Goal: Task Accomplishment & Management: Use online tool/utility

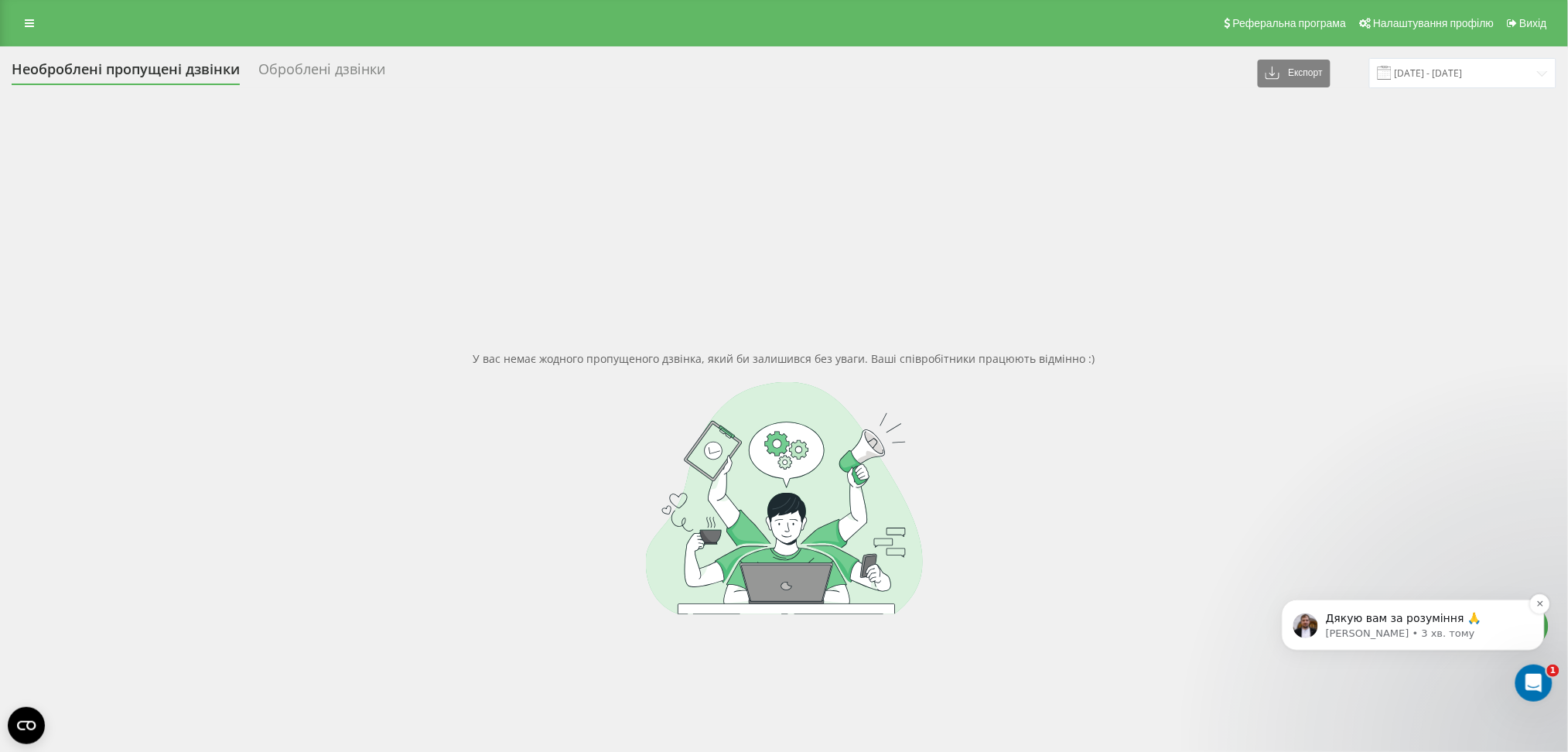
click at [1469, 620] on p "Дякую вам за розуміння 🙏" at bounding box center [1424, 619] width 200 height 16
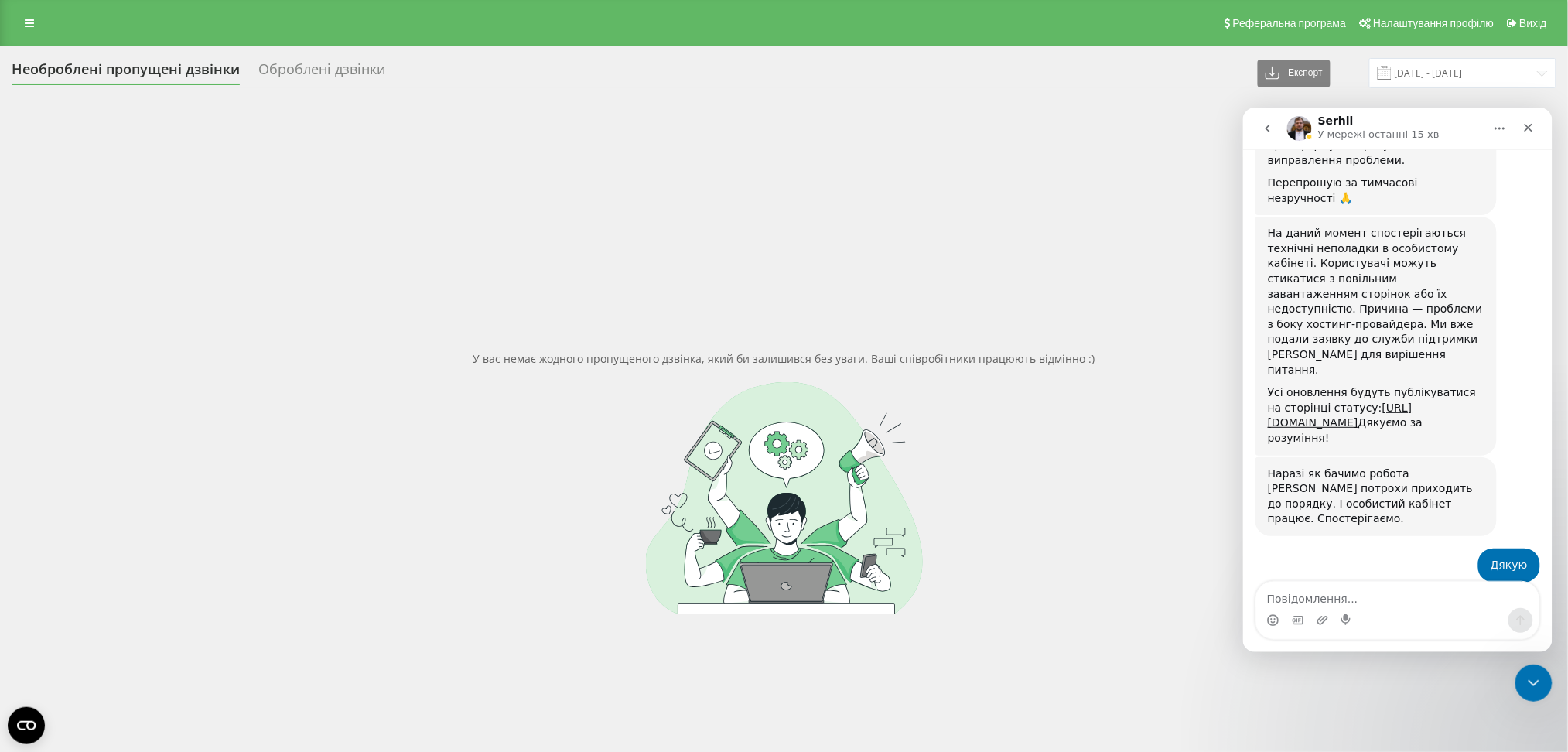
scroll to position [552, 0]
click at [1456, 620] on div "Дякую вам за розуміння 🙏 Serhii • 3 хв. тому" at bounding box center [1397, 653] width 285 height 68
drag, startPoint x: 1539, startPoint y: 707, endPoint x: 20, endPoint y: 35, distance: 1661.0
click at [1539, 708] on div "У вас немає жодного пропущеного дзвінка, який би залишився без уваги. Ваші спів…" at bounding box center [784, 482] width 1545 height 752
click at [1527, 694] on div "Закрити програму для спілкування Intercom" at bounding box center [1531, 681] width 37 height 37
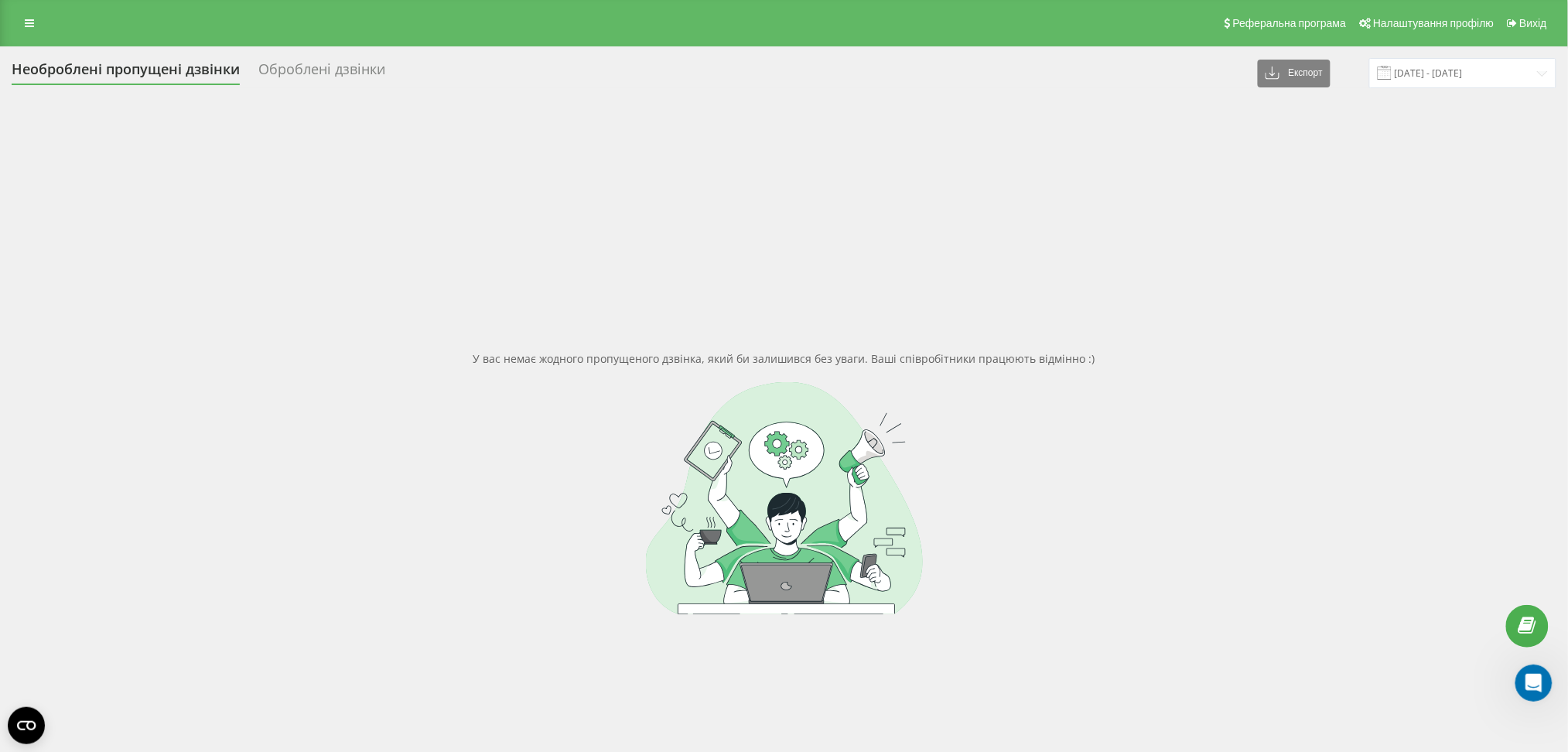
scroll to position [526, 0]
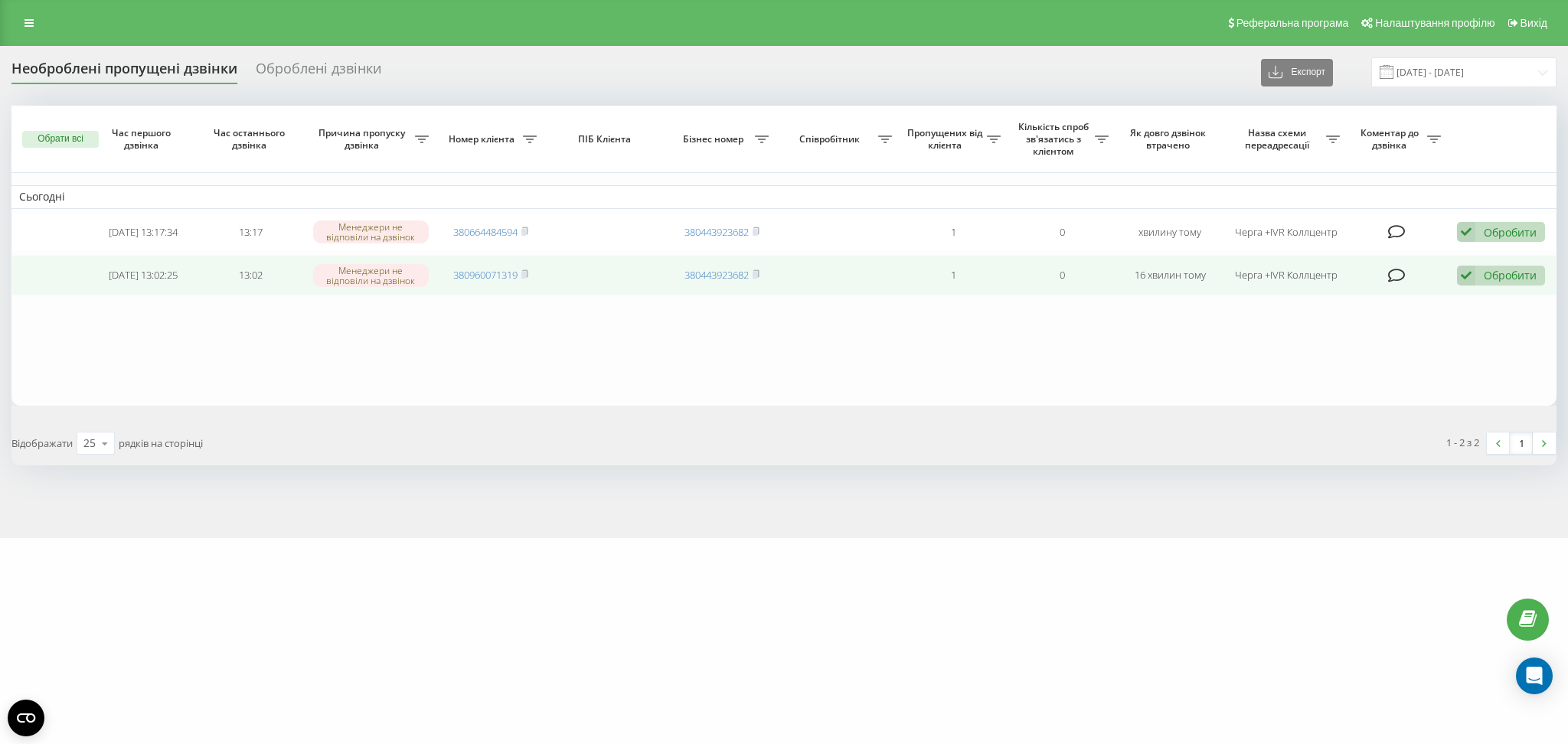
click at [531, 275] on td "380960071319" at bounding box center [490, 275] width 108 height 40
click at [526, 275] on rect at bounding box center [523, 276] width 4 height 7
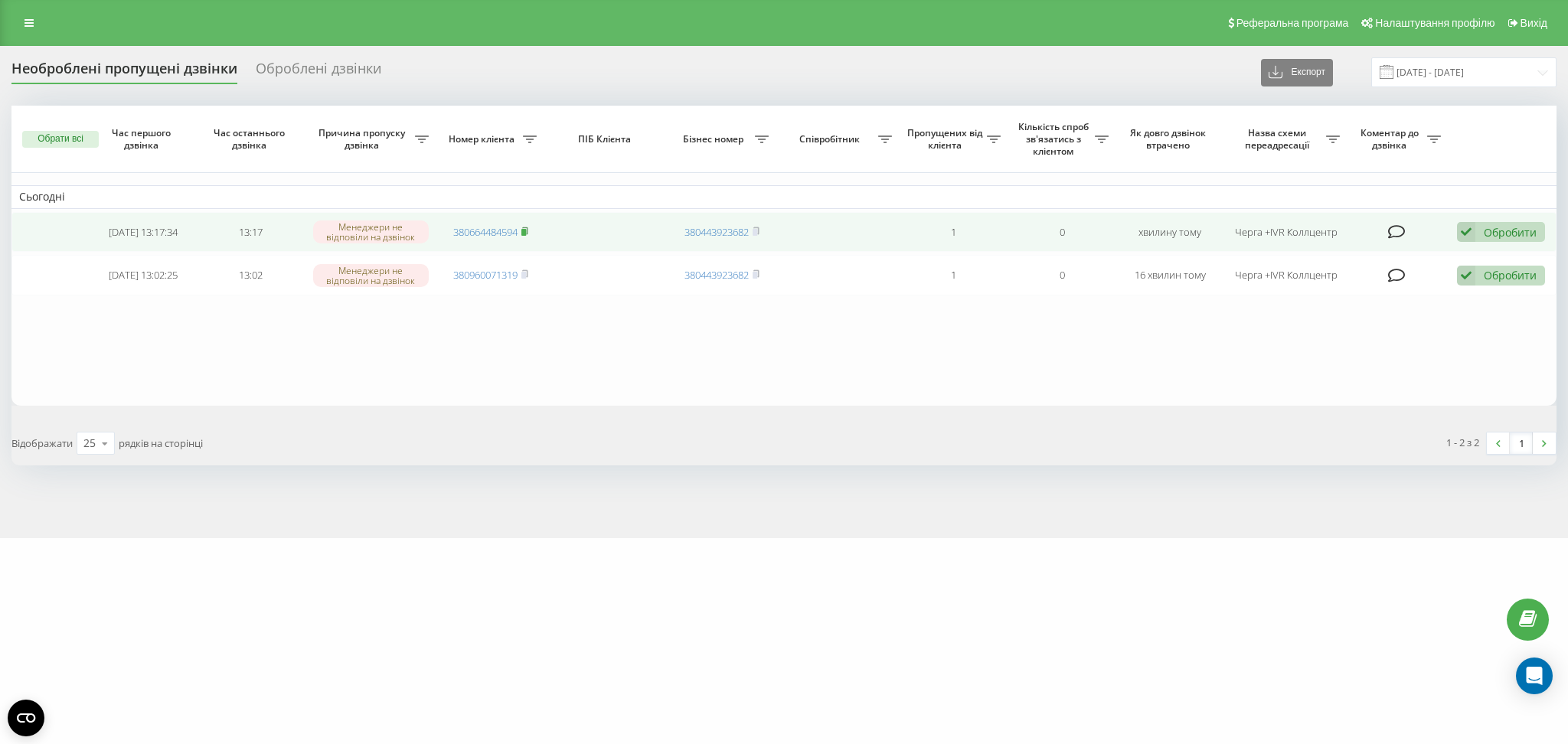
click at [526, 229] on rect at bounding box center [523, 232] width 4 height 7
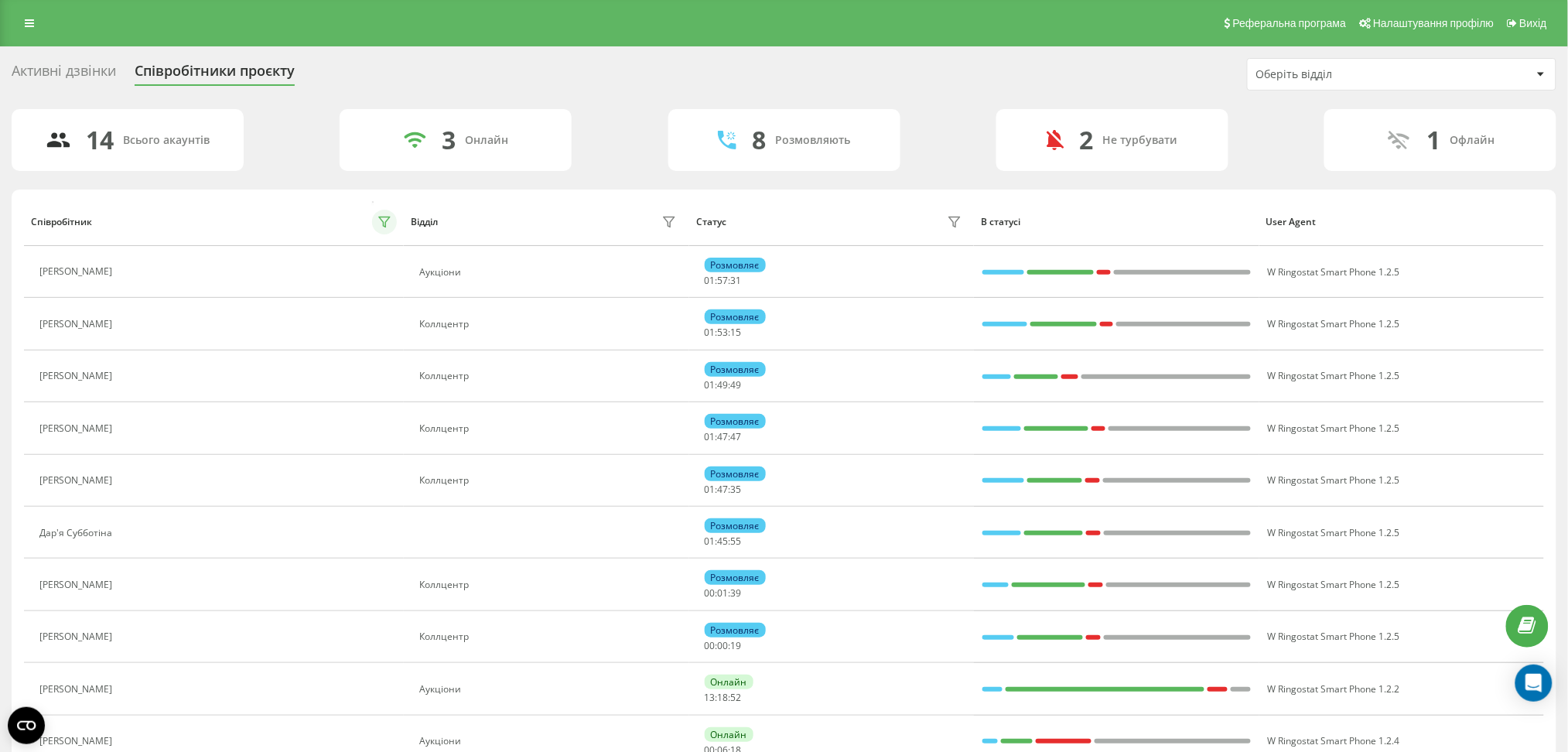
click at [377, 218] on button at bounding box center [384, 222] width 25 height 25
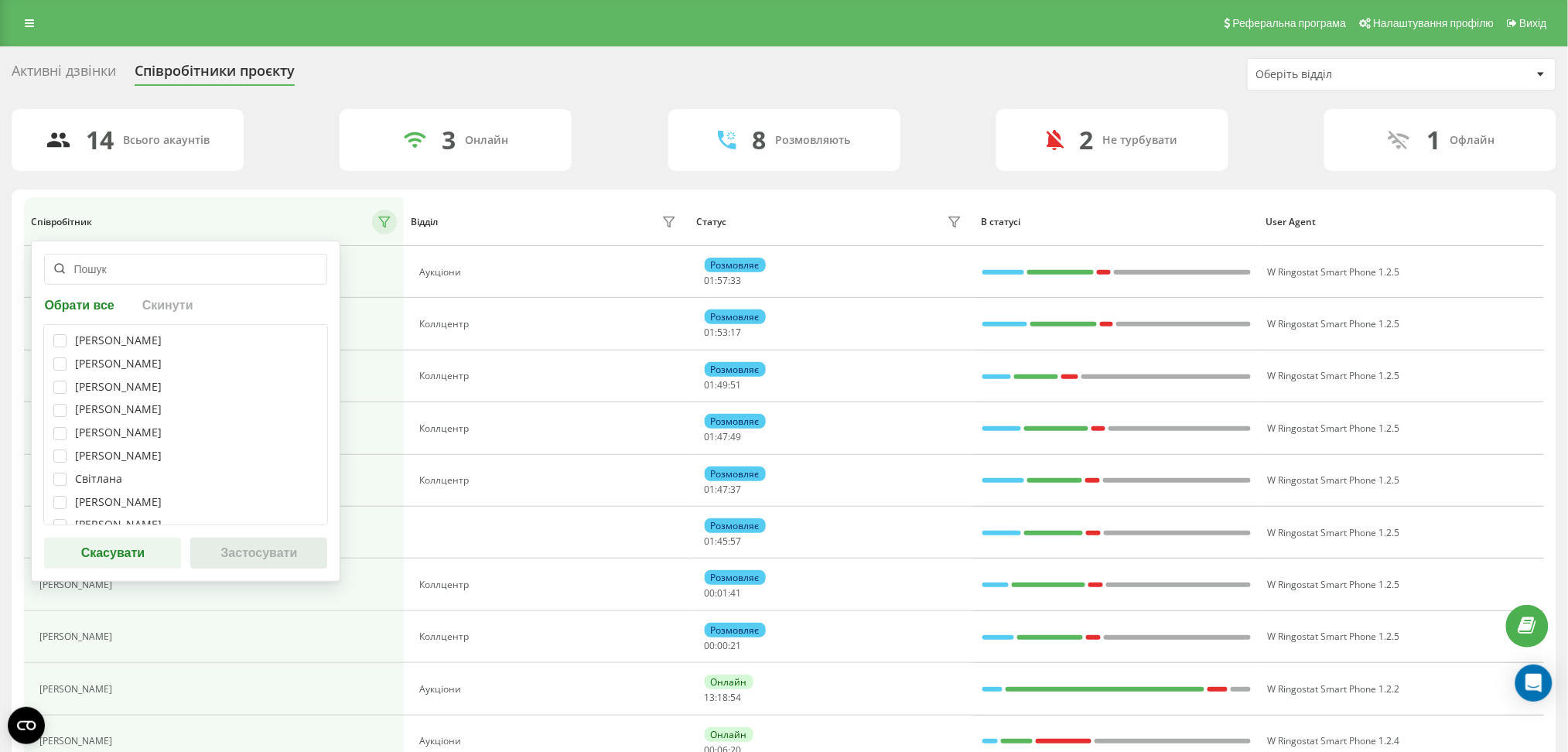
click at [71, 340] on div "[PERSON_NAME]" at bounding box center [186, 340] width 265 height 13
drag, startPoint x: 63, startPoint y: 341, endPoint x: 56, endPoint y: 366, distance: 26.0
drag, startPoint x: 56, startPoint y: 366, endPoint x: 51, endPoint y: 346, distance: 20.6
click at [51, 346] on div "Телеуця Марія Кристина Базан Марія Сперкач Ксенія Карамишева Владислава Прохоре…" at bounding box center [185, 425] width 285 height 202
click at [61, 334] on label at bounding box center [60, 334] width 13 height 0
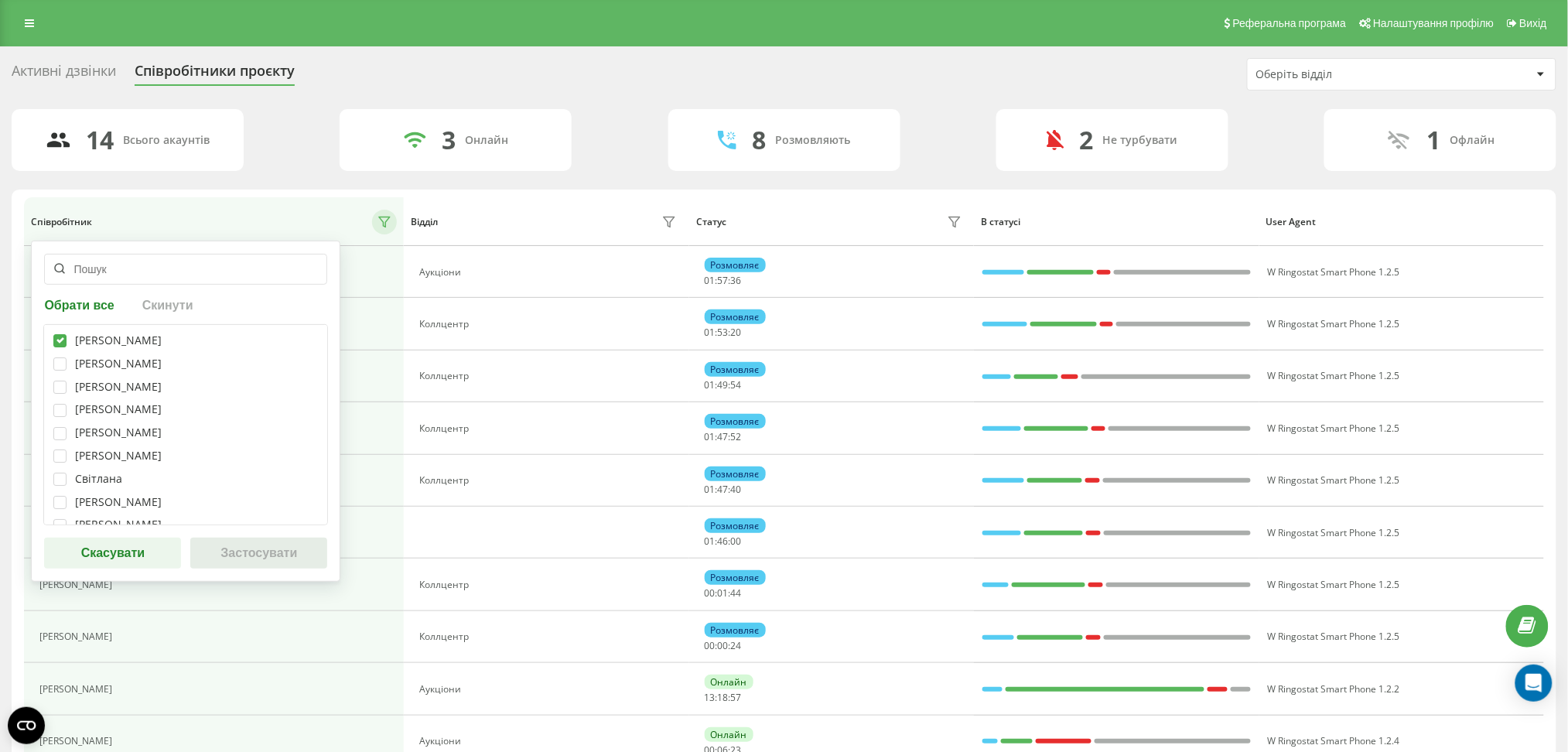
checkbox input "true"
click at [60, 357] on label at bounding box center [60, 357] width 13 height 0
checkbox input "true"
click at [57, 398] on div "Телеуця Марія Кристина Базан Марія Сперкач Ксенія Карамишева Владислава Прохоре…" at bounding box center [185, 425] width 285 height 202
click at [60, 381] on label at bounding box center [60, 381] width 13 height 0
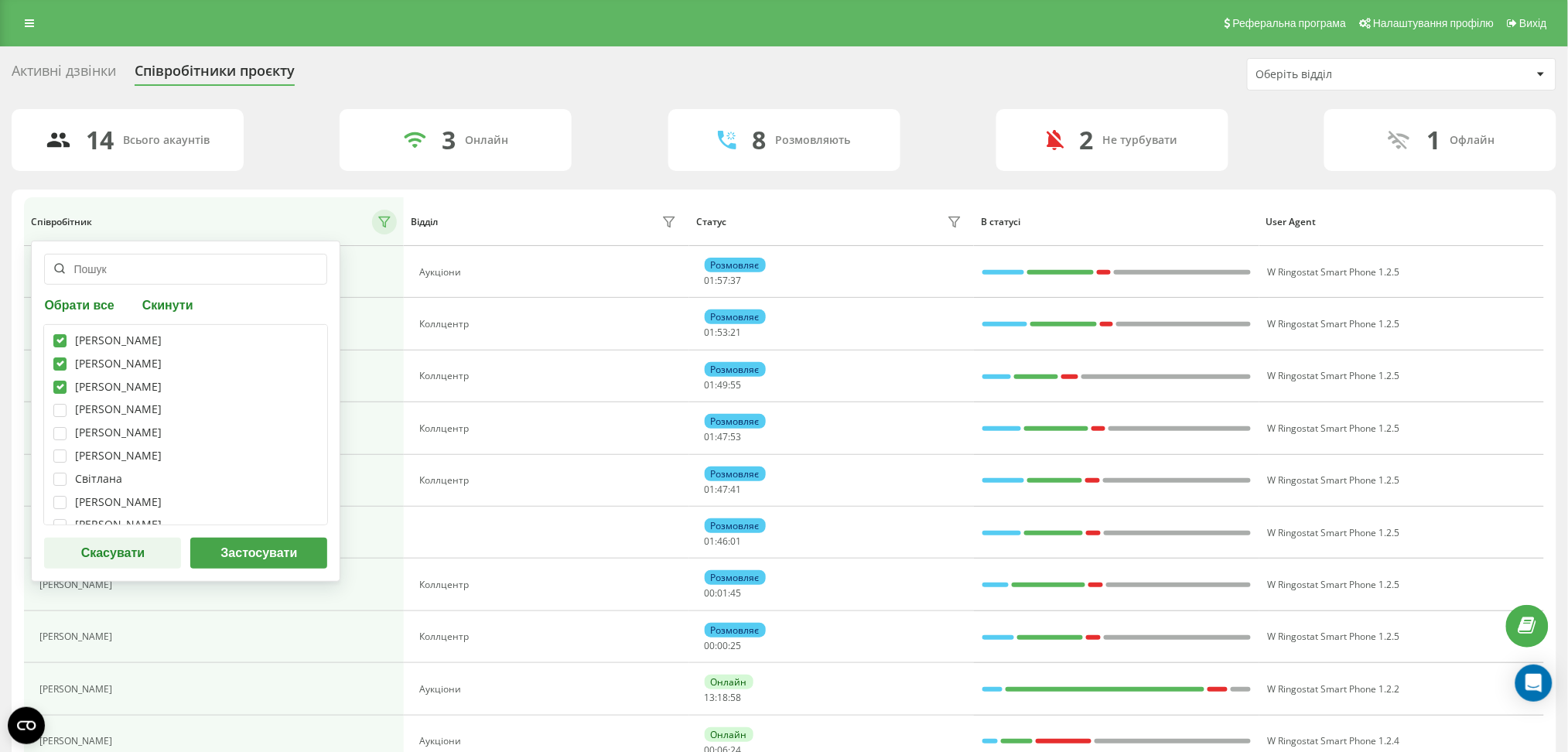
checkbox input "true"
click at [61, 404] on label at bounding box center [60, 404] width 13 height 0
checkbox input "true"
click at [62, 427] on label at bounding box center [60, 427] width 13 height 0
checkbox input "true"
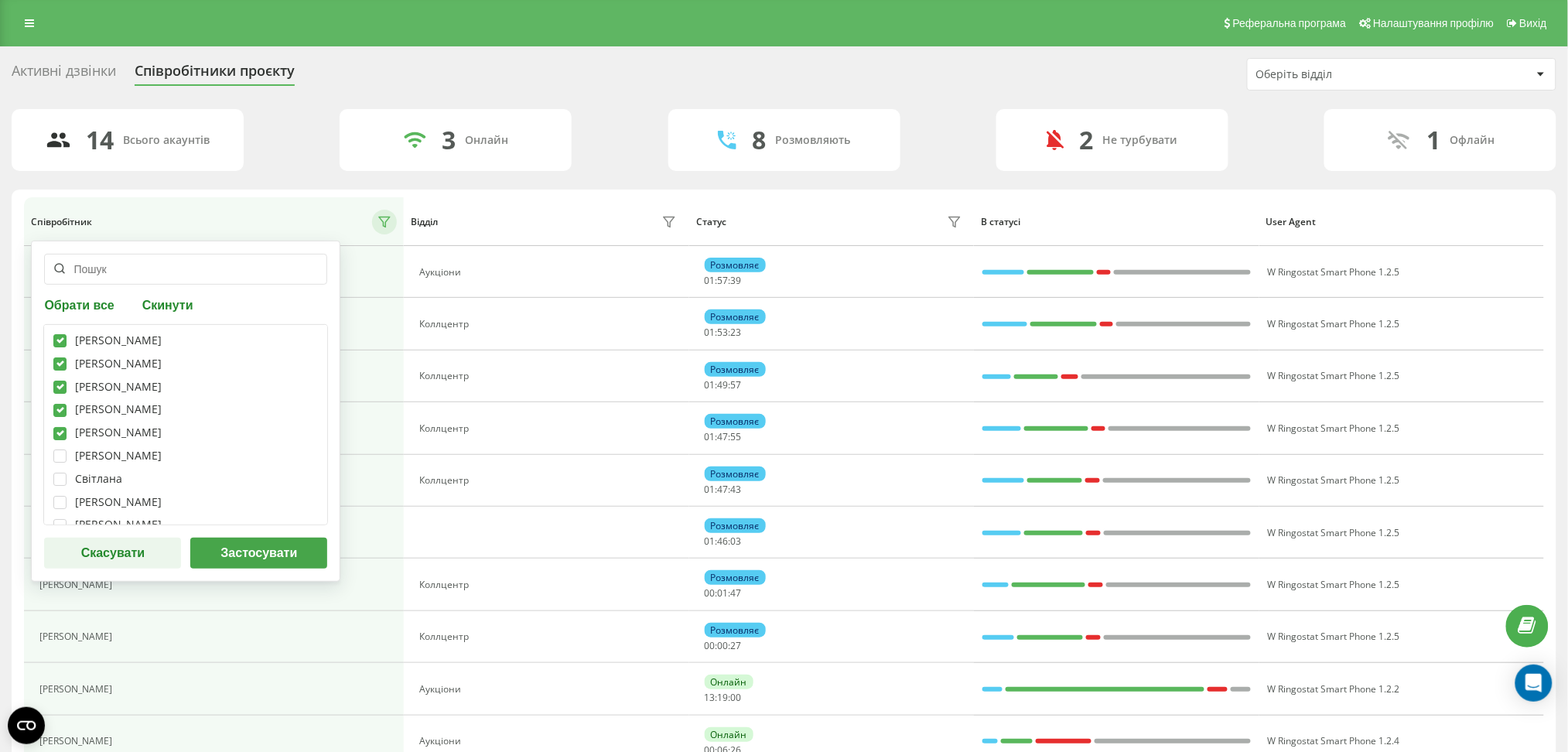
click at [246, 546] on button "Застосувати" at bounding box center [259, 554] width 137 height 31
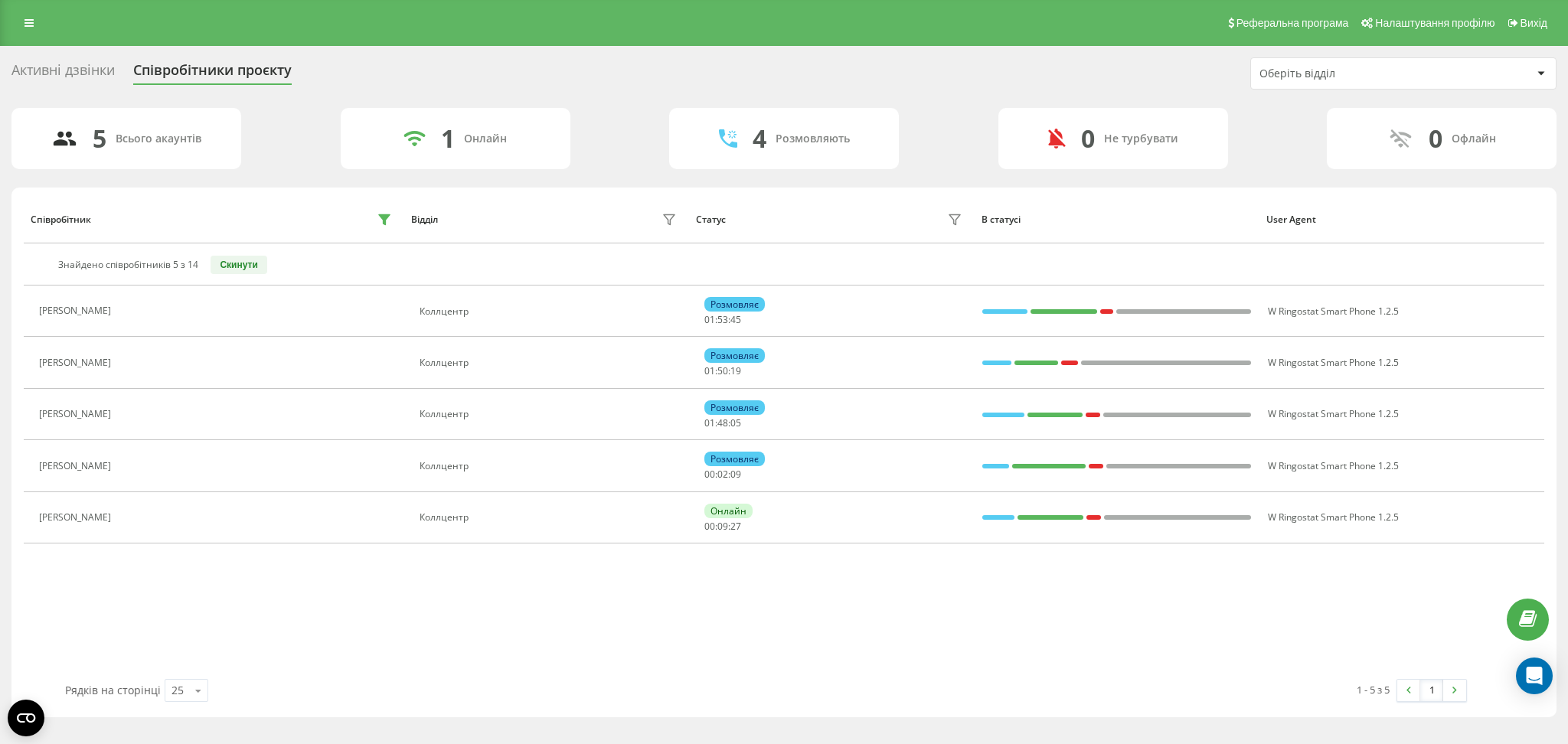
click at [479, 637] on div "Співробітник Відділ Статус В статусі User Agent Знайдено співробітників 5 з 14 …" at bounding box center [784, 437] width 1520 height 484
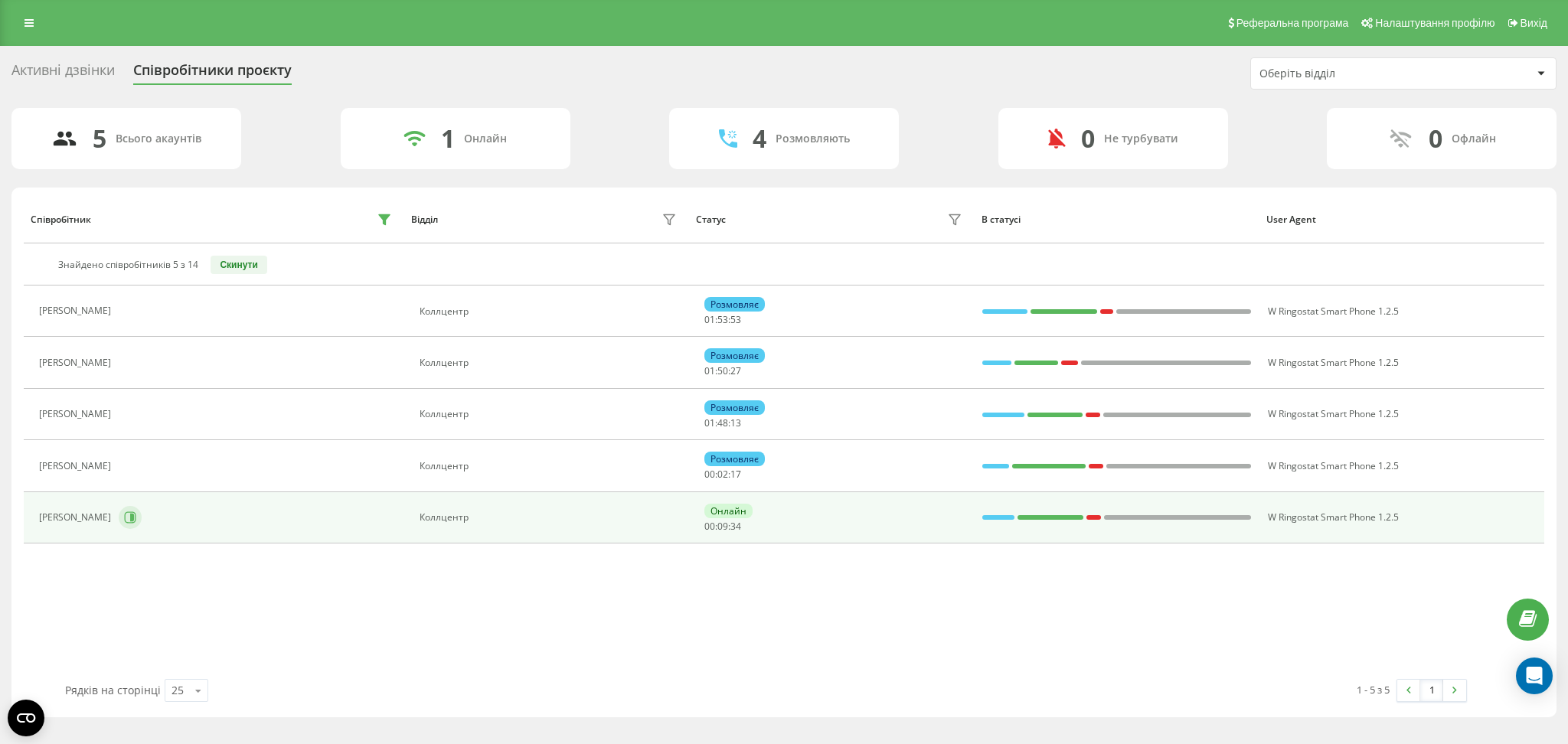
click at [124, 518] on icon at bounding box center [130, 517] width 12 height 12
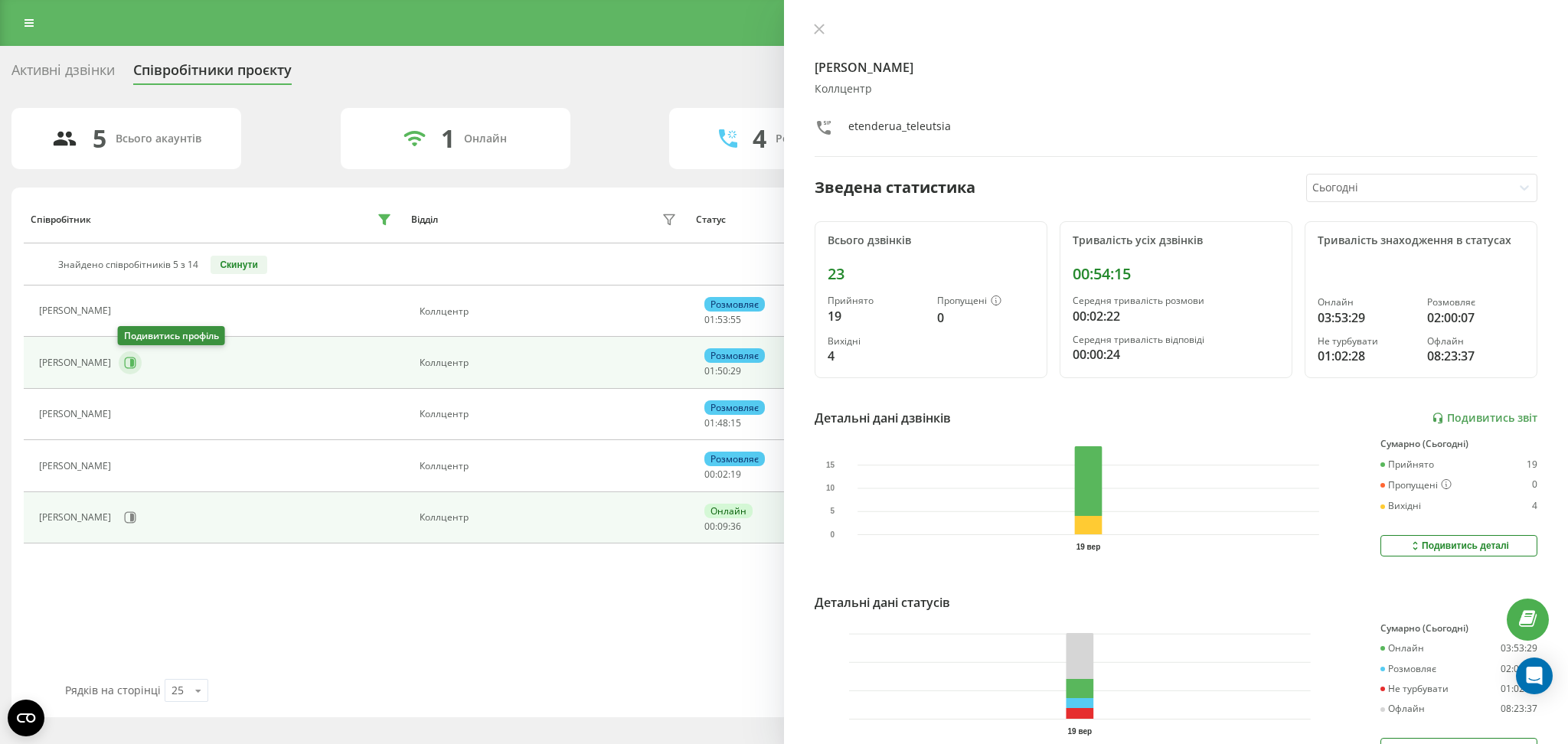
click at [126, 363] on icon at bounding box center [130, 363] width 12 height 12
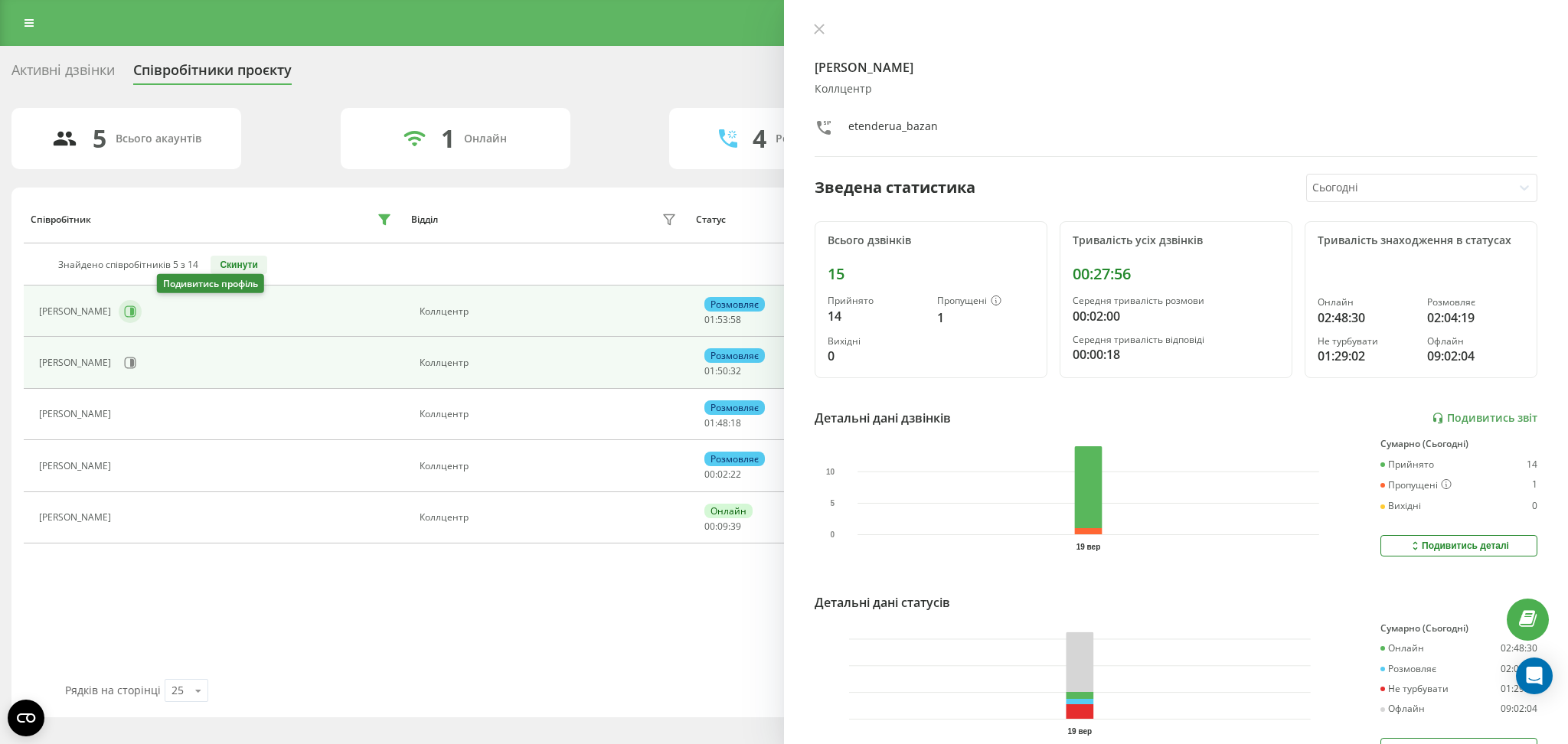
click at [134, 313] on icon at bounding box center [132, 312] width 3 height 8
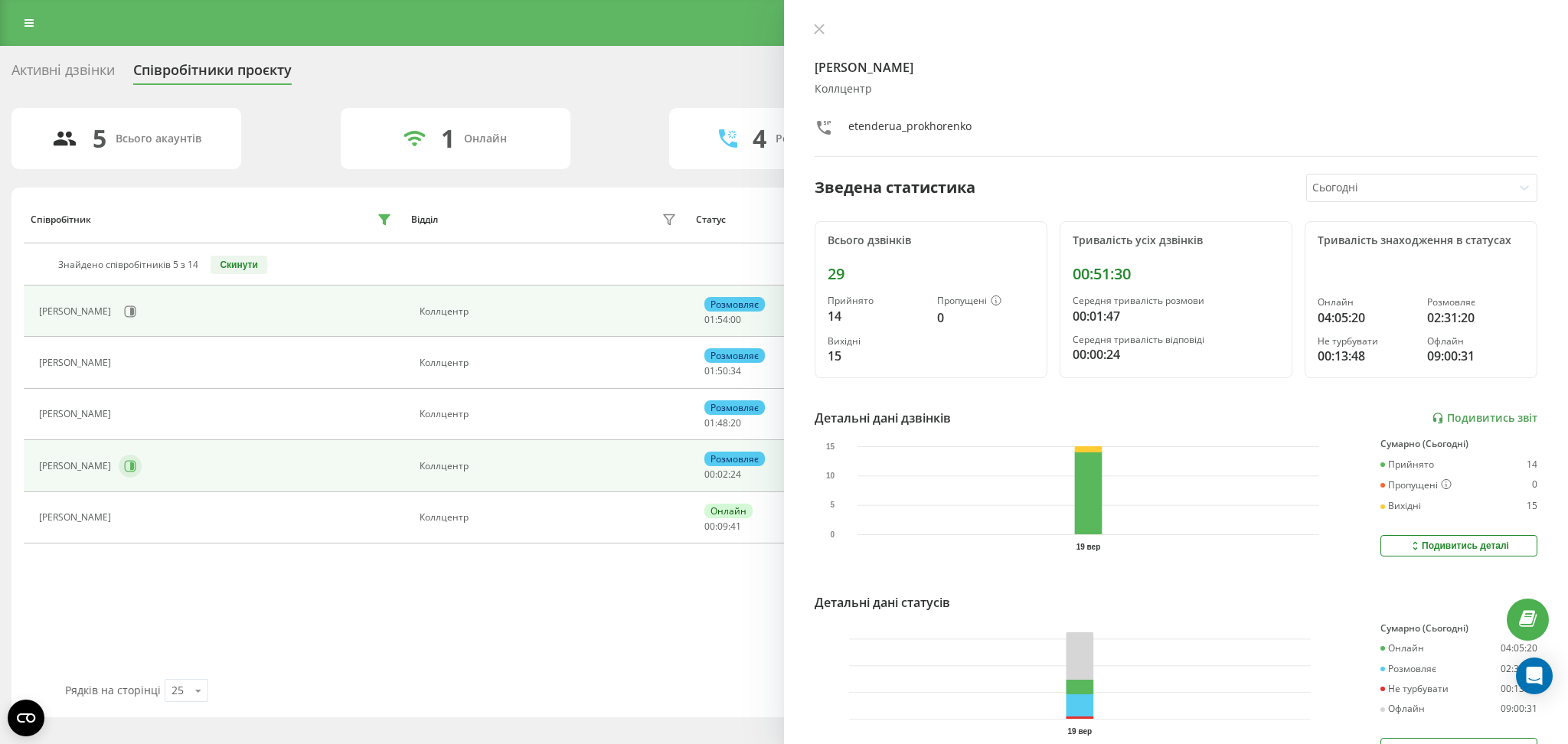
click at [134, 463] on icon at bounding box center [132, 466] width 3 height 8
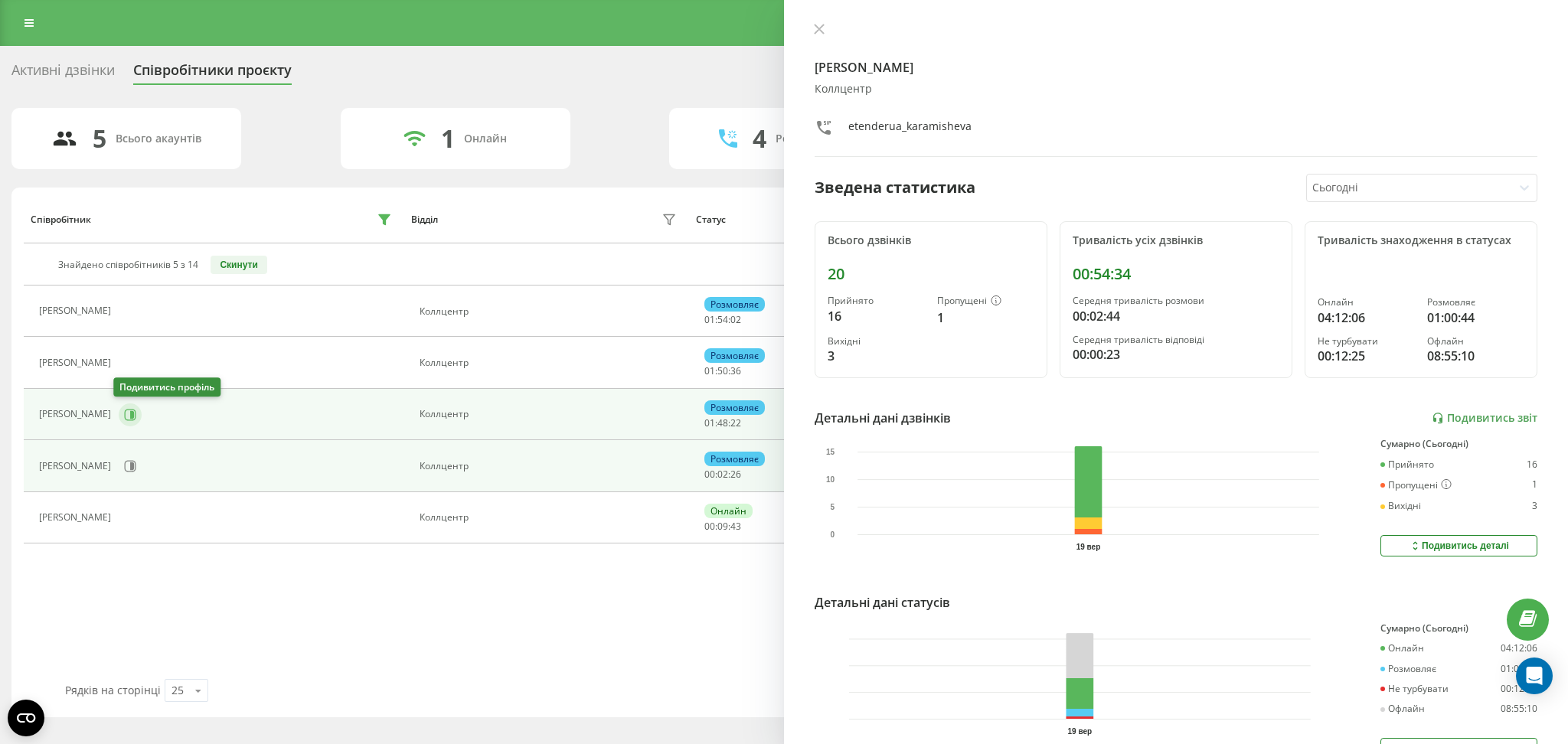
click at [123, 407] on button at bounding box center [130, 414] width 23 height 23
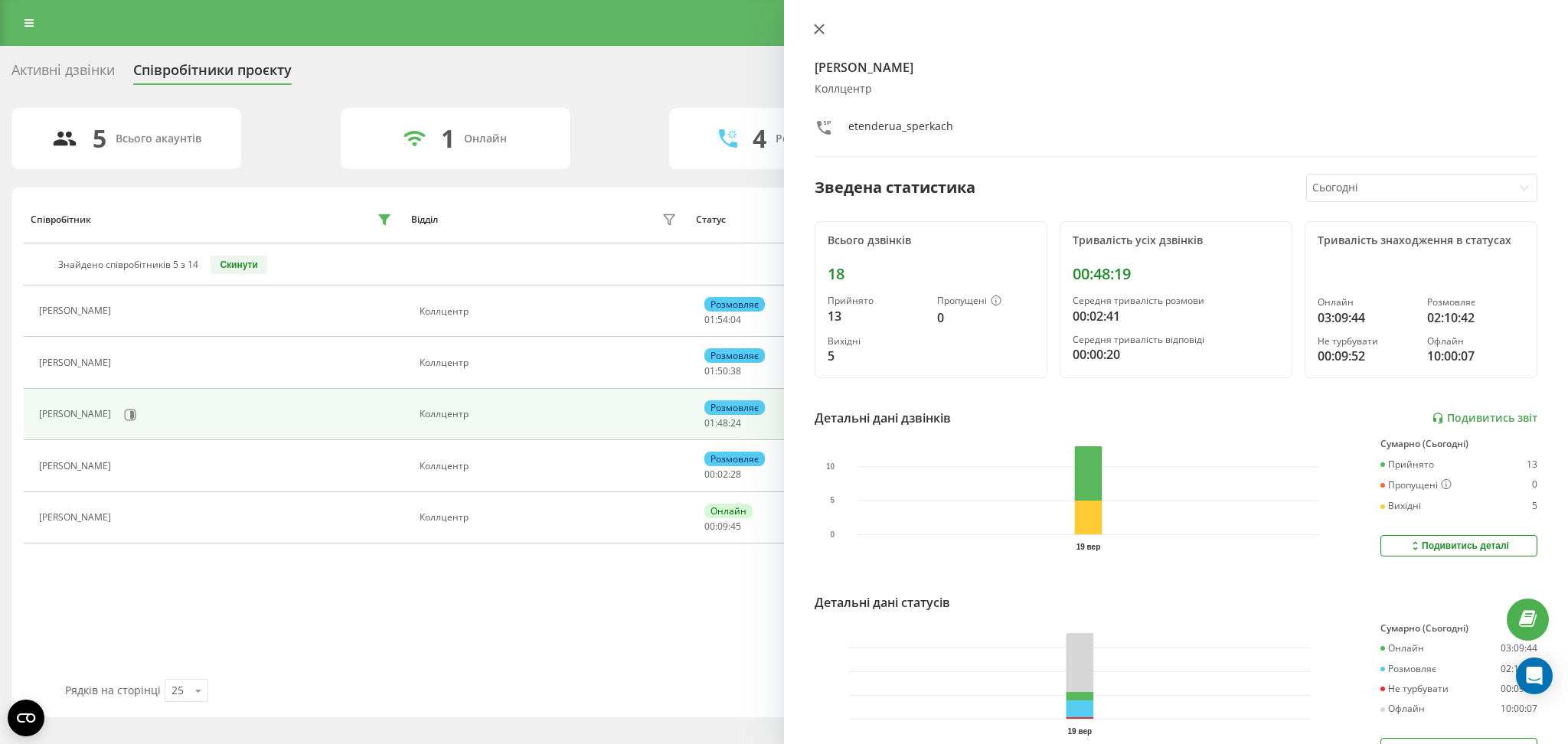
click at [816, 25] on icon at bounding box center [819, 29] width 11 height 11
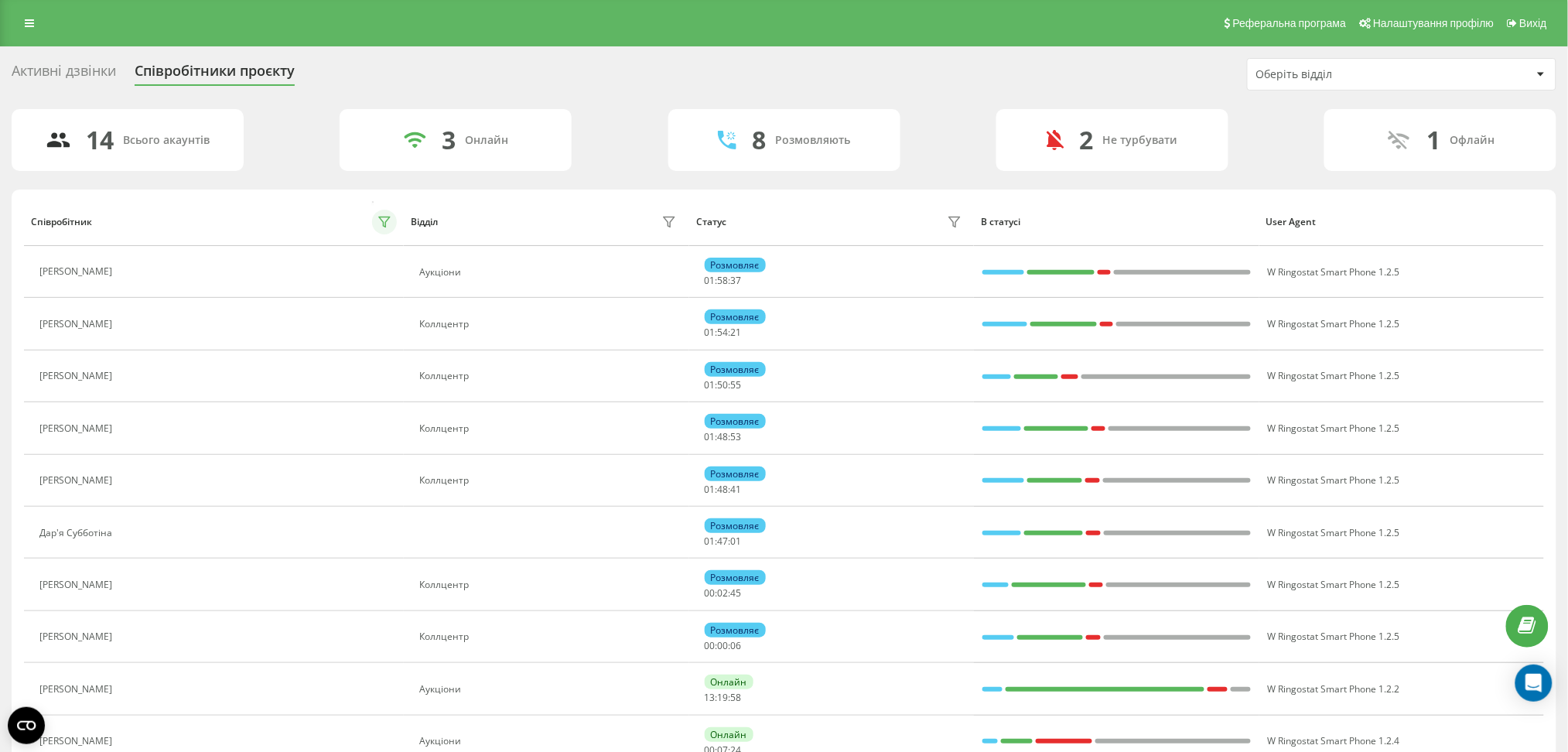
click at [377, 215] on button at bounding box center [384, 222] width 25 height 25
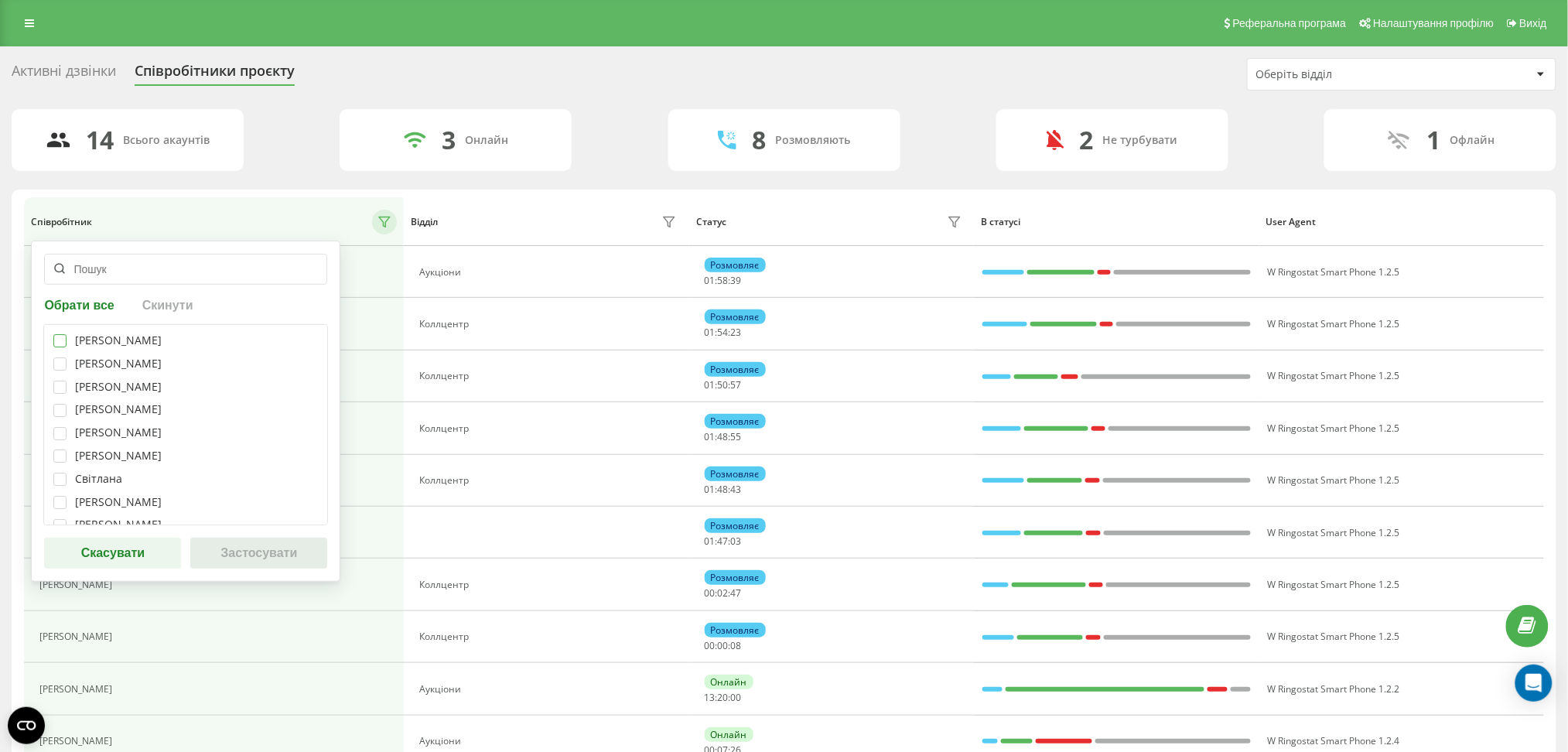
click at [57, 334] on label at bounding box center [60, 334] width 13 height 0
checkbox input "true"
click at [58, 357] on label at bounding box center [60, 357] width 13 height 0
checkbox input "true"
click at [58, 381] on label at bounding box center [60, 381] width 13 height 0
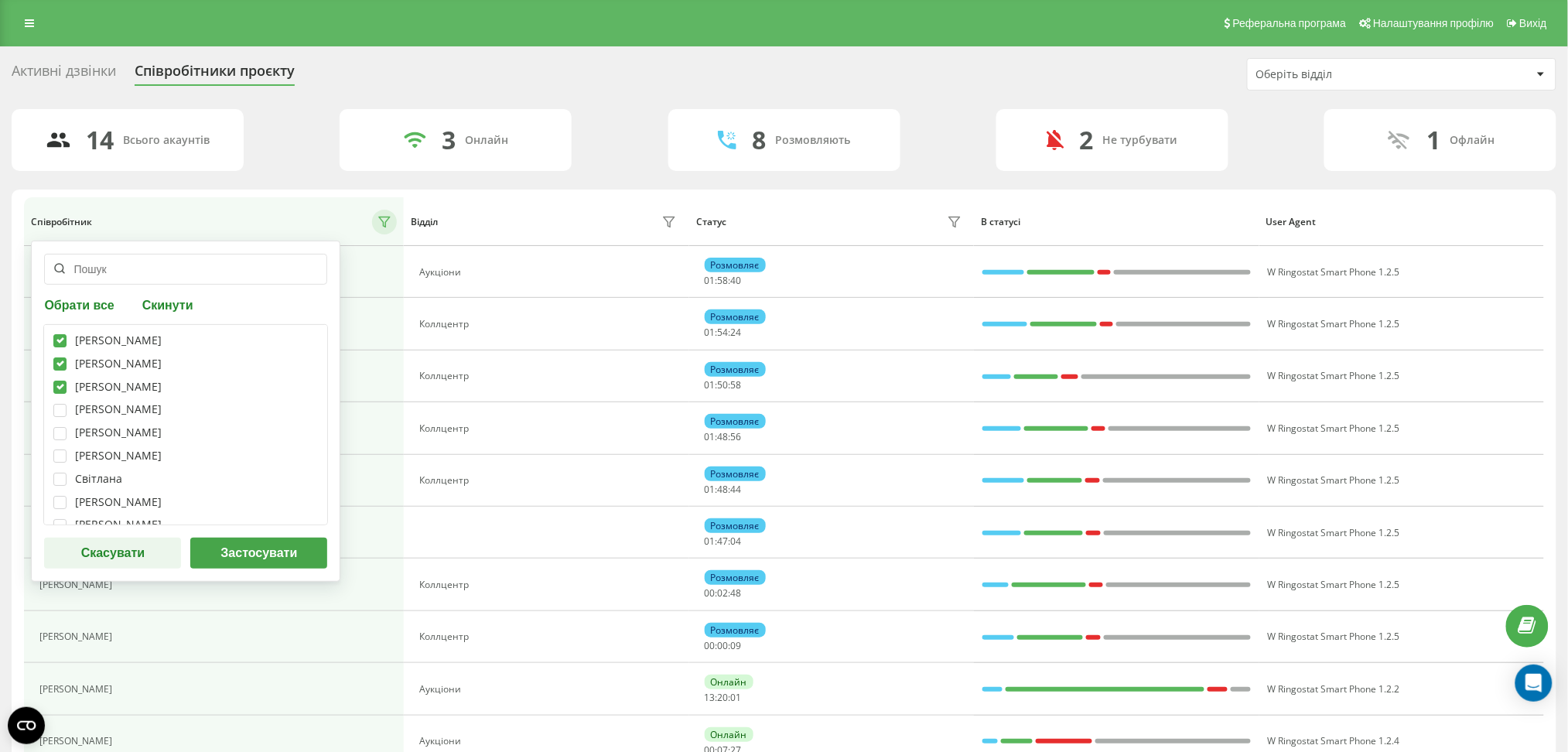
checkbox input "true"
click at [60, 404] on label at bounding box center [60, 404] width 13 height 0
checkbox input "true"
click at [58, 427] on label at bounding box center [60, 427] width 13 height 0
checkbox input "true"
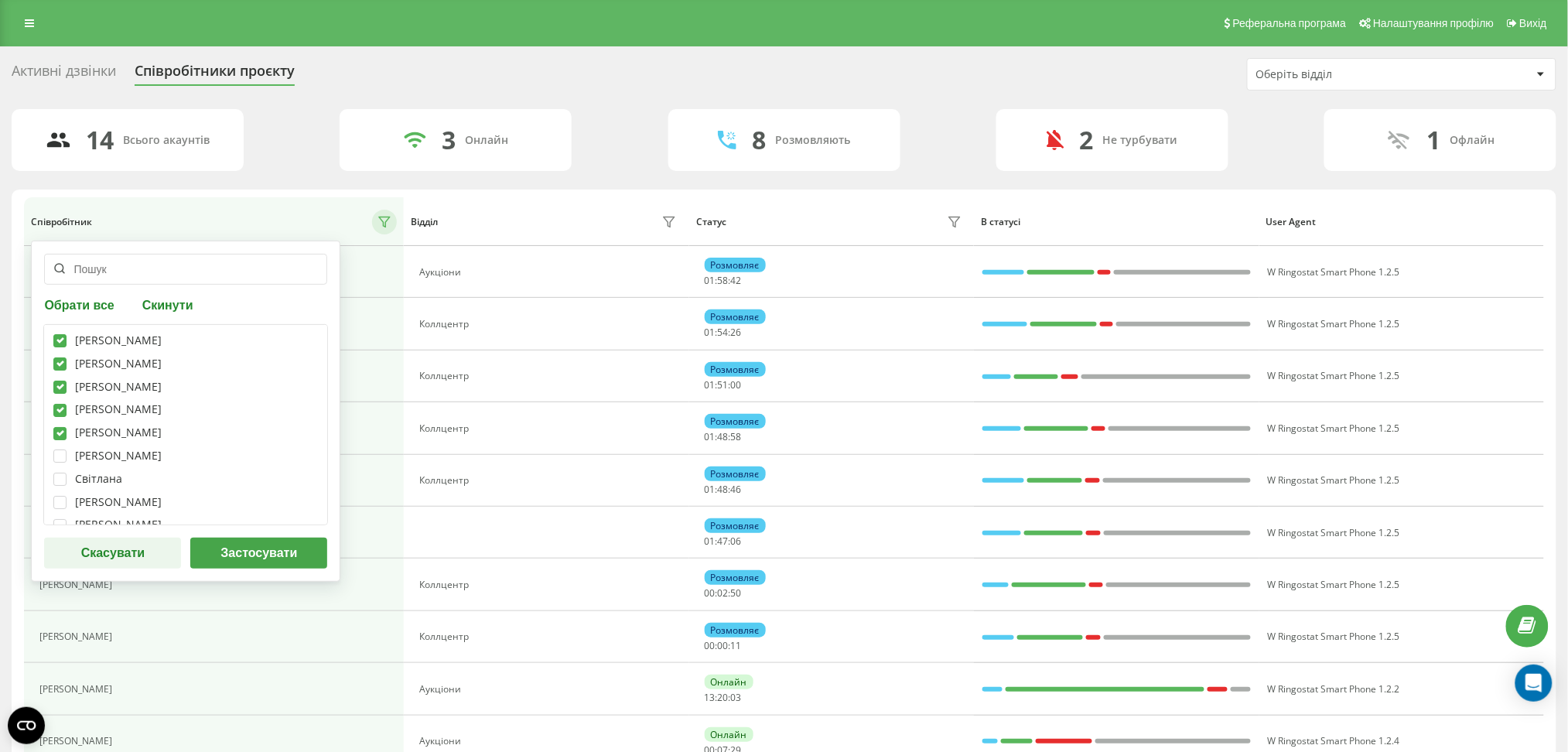
click at [270, 545] on button "Застосувати" at bounding box center [259, 554] width 137 height 31
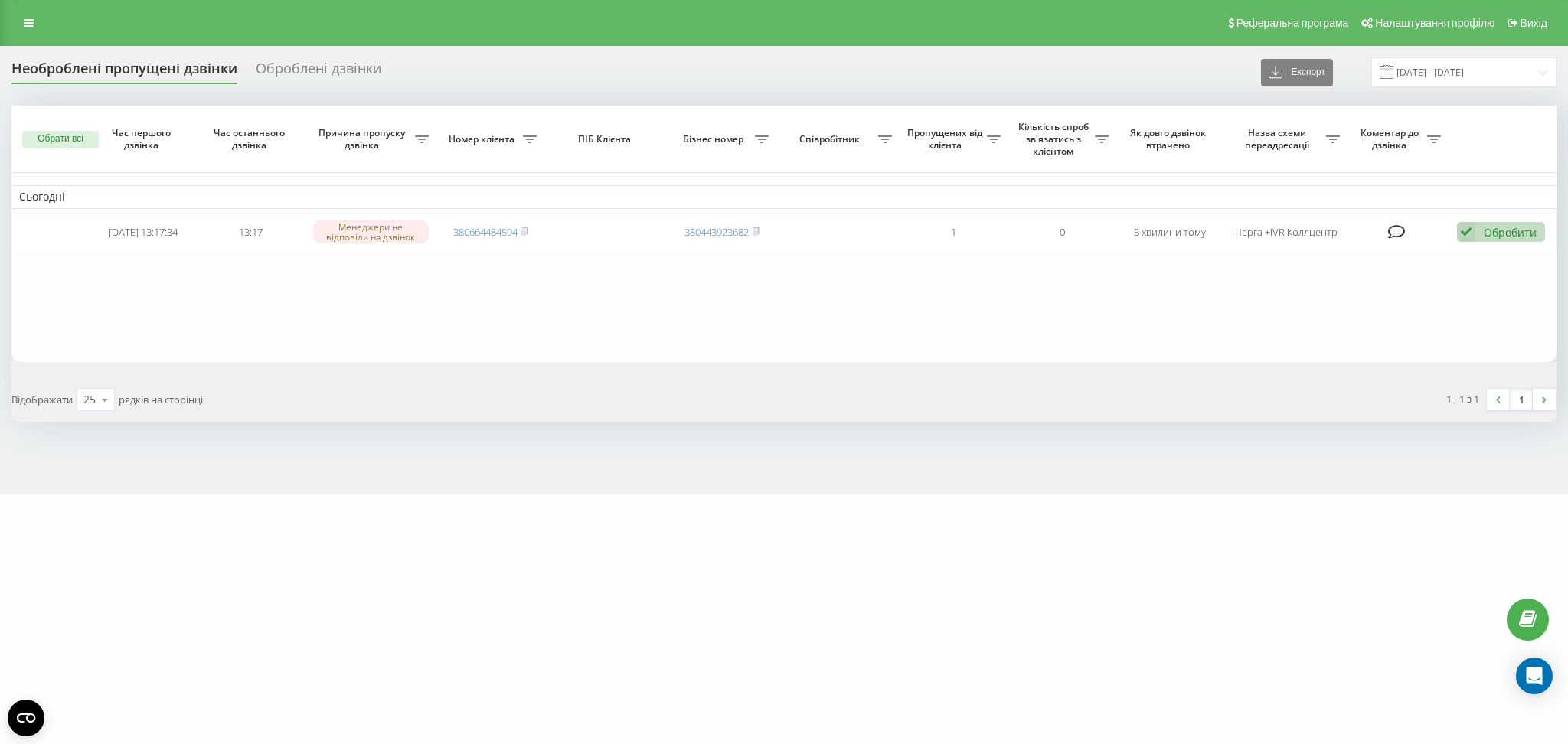
click at [489, 610] on div "e-tender.ua Проекти e-tender.ua Дашборд Центр звернень Журнал дзвінків Журнал п…" at bounding box center [784, 372] width 1568 height 744
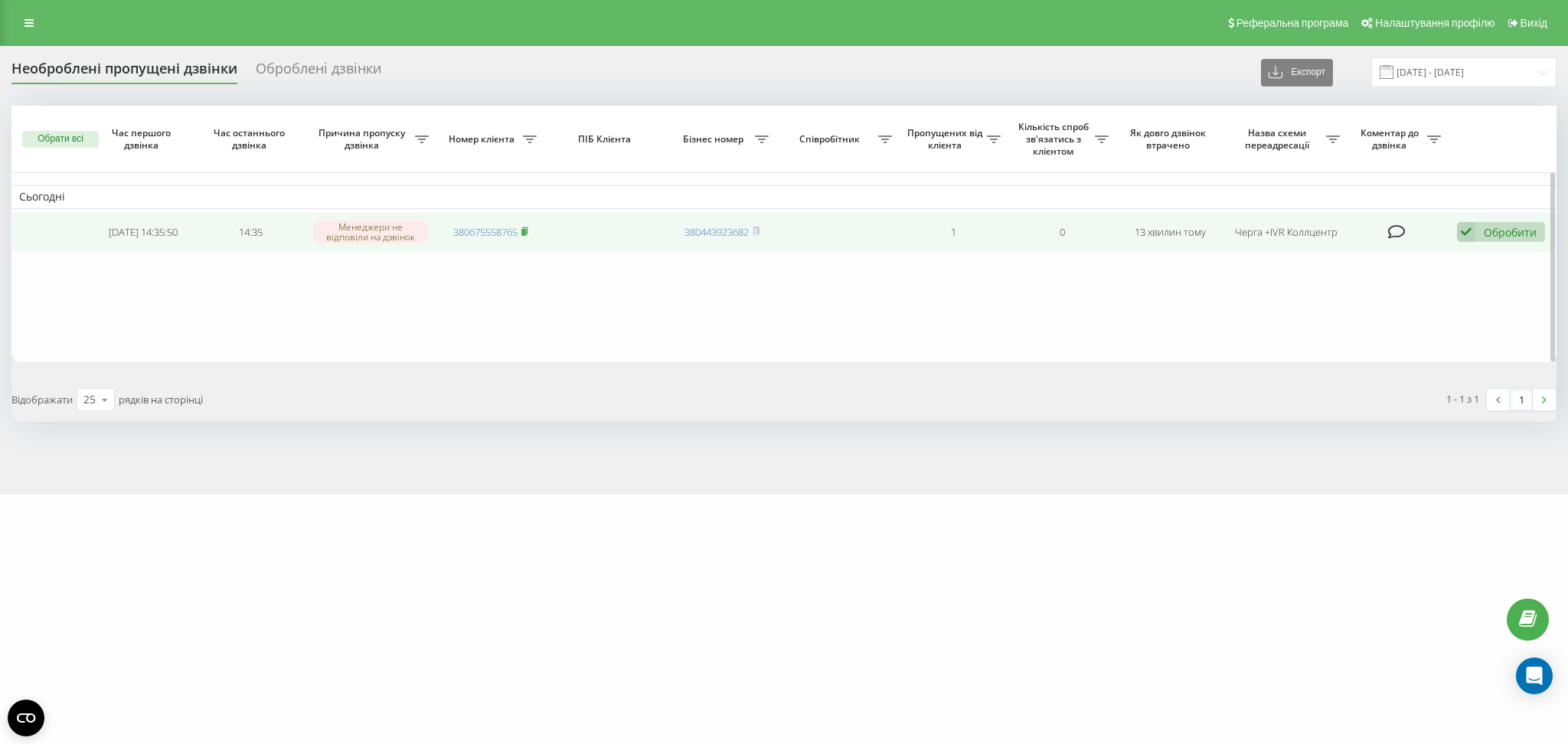
click at [527, 227] on icon at bounding box center [525, 230] width 5 height 7
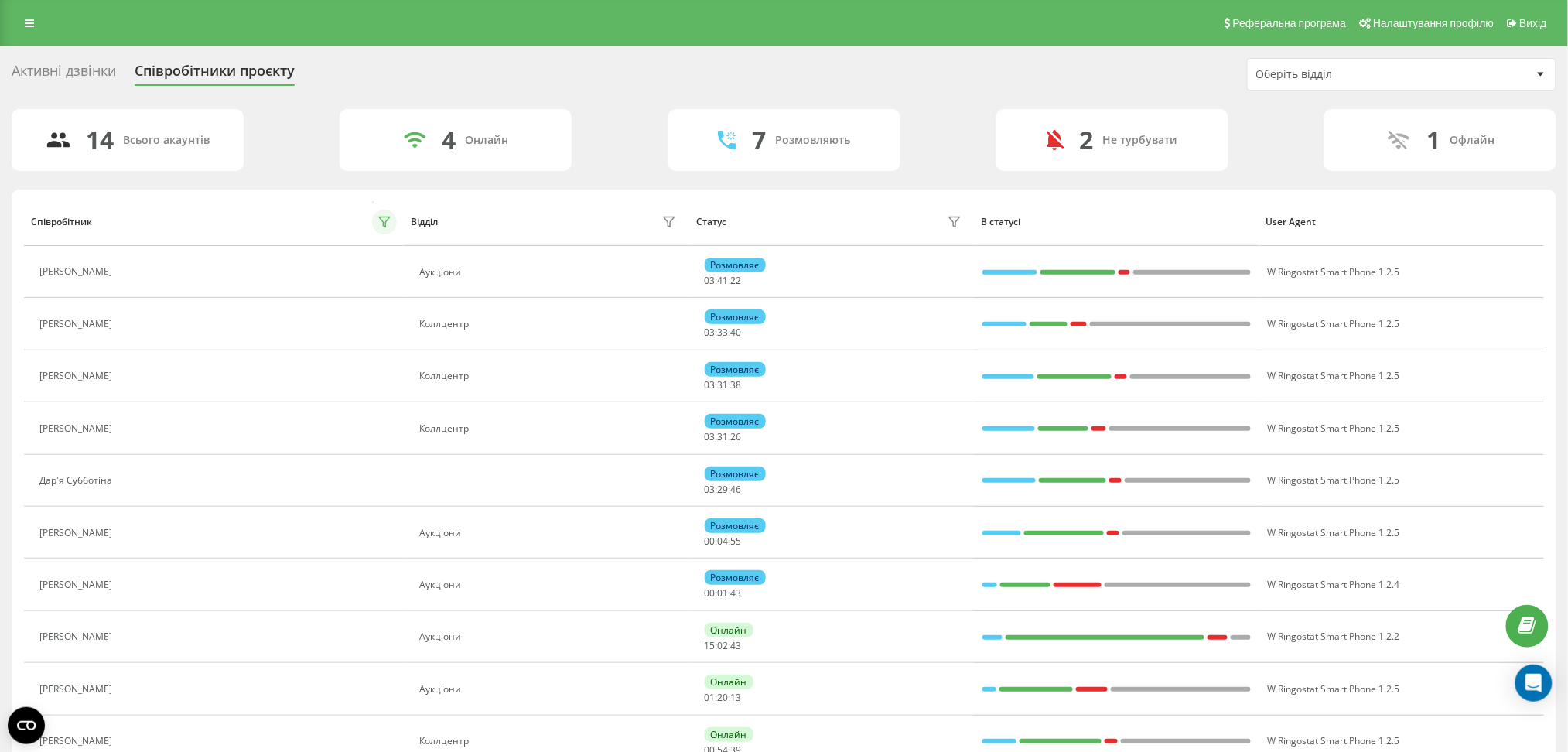
click at [387, 220] on icon at bounding box center [384, 222] width 12 height 12
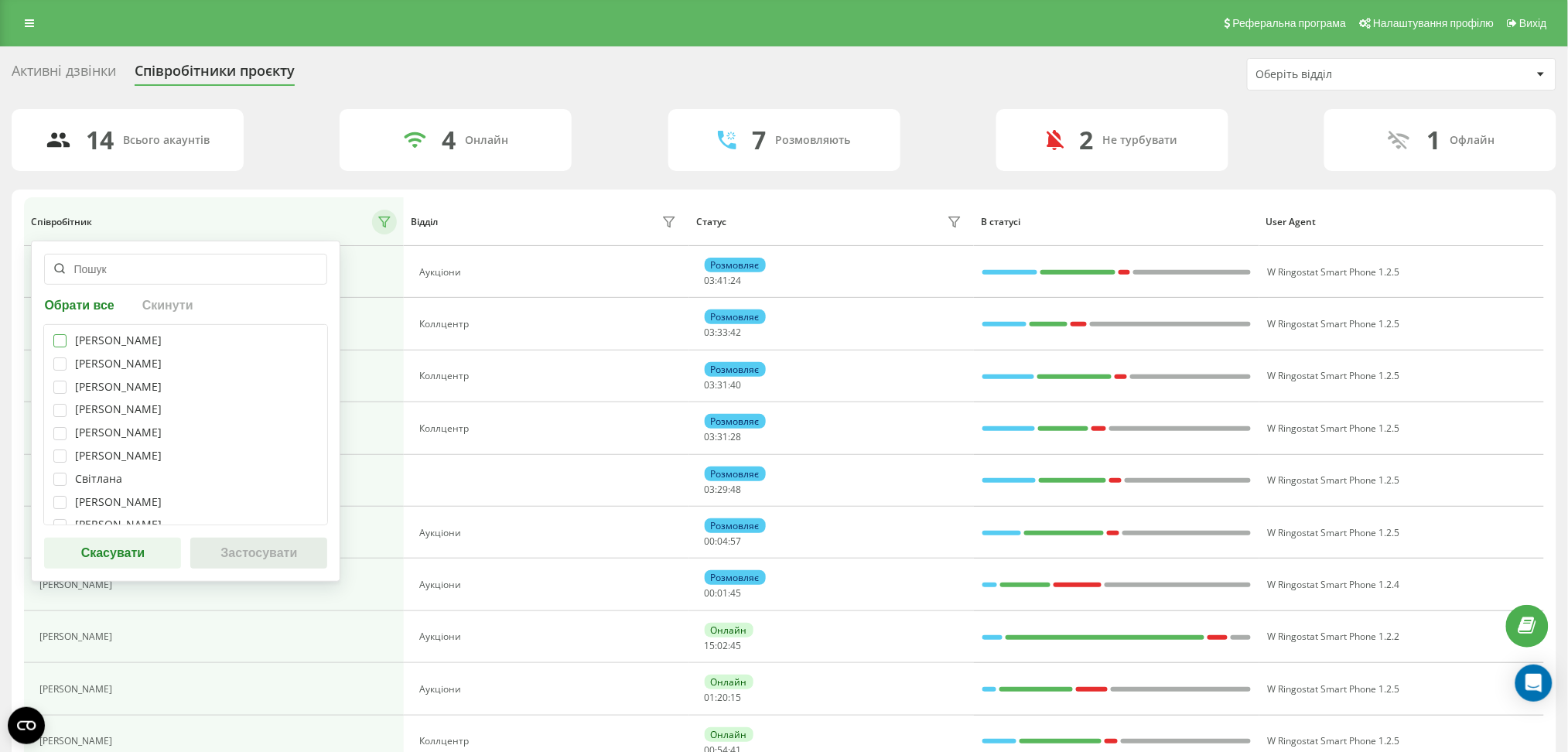
click at [56, 334] on label at bounding box center [60, 334] width 13 height 0
checkbox input "true"
click at [55, 357] on label at bounding box center [60, 357] width 13 height 0
checkbox input "true"
click at [60, 381] on label at bounding box center [60, 381] width 13 height 0
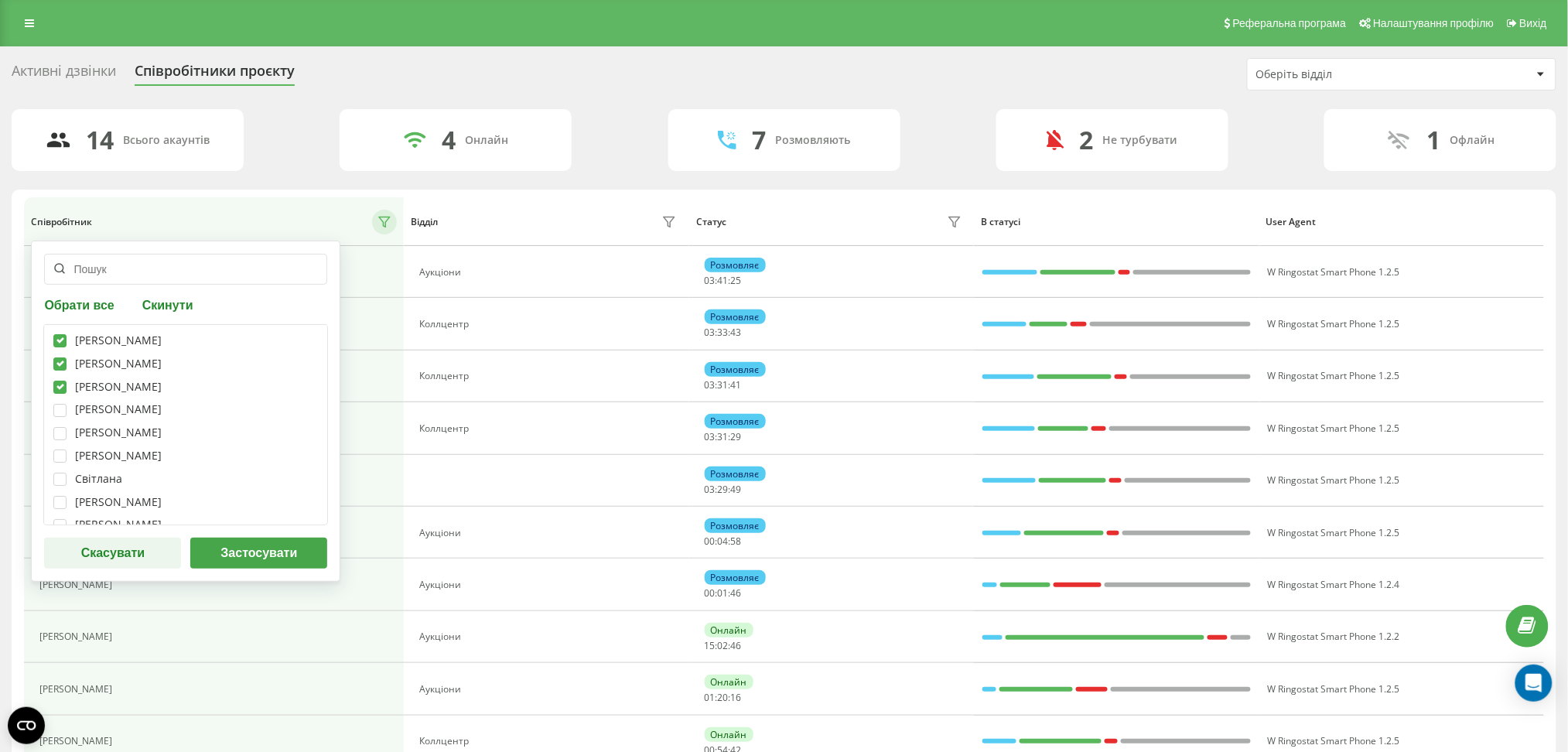
checkbox input "true"
click at [60, 404] on label at bounding box center [60, 404] width 13 height 0
checkbox input "true"
click at [63, 427] on label at bounding box center [60, 427] width 13 height 0
checkbox input "true"
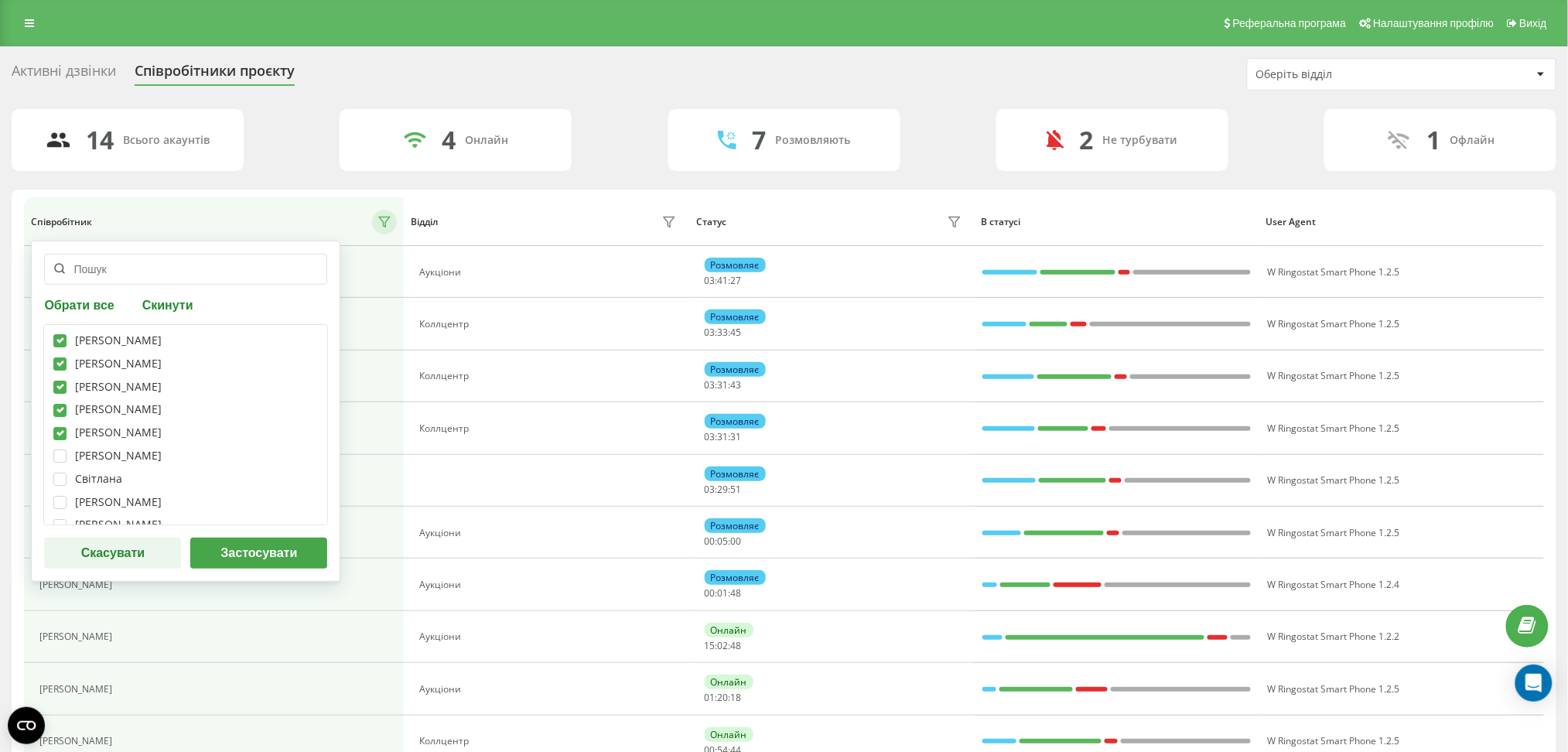
click at [266, 553] on button "Застосувати" at bounding box center [259, 554] width 137 height 31
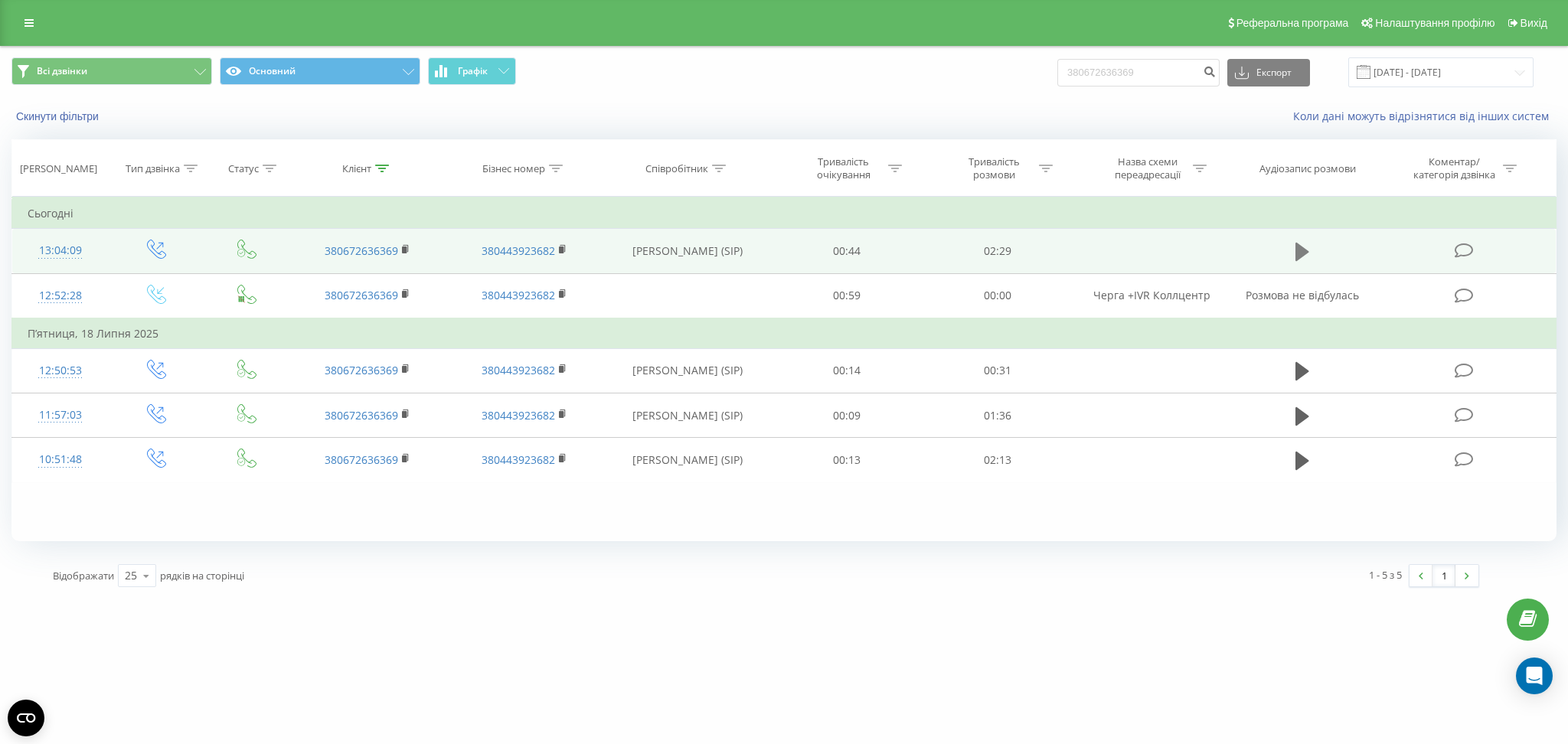
click at [1300, 247] on icon at bounding box center [1302, 252] width 14 height 18
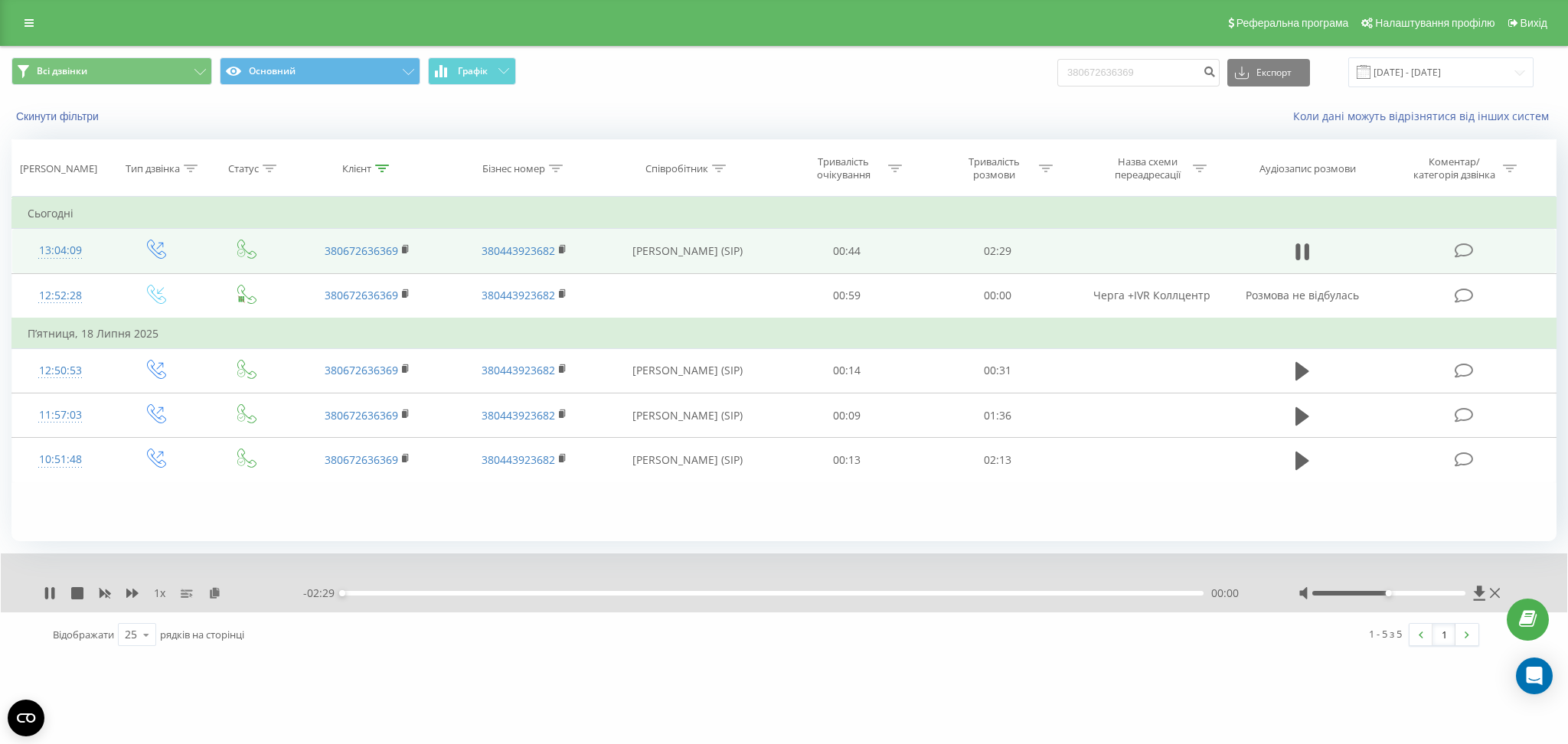
click at [157, 592] on span "1 x" at bounding box center [159, 593] width 11 height 15
click at [131, 592] on icon at bounding box center [133, 593] width 12 height 9
click at [1422, 592] on div at bounding box center [1388, 593] width 152 height 4
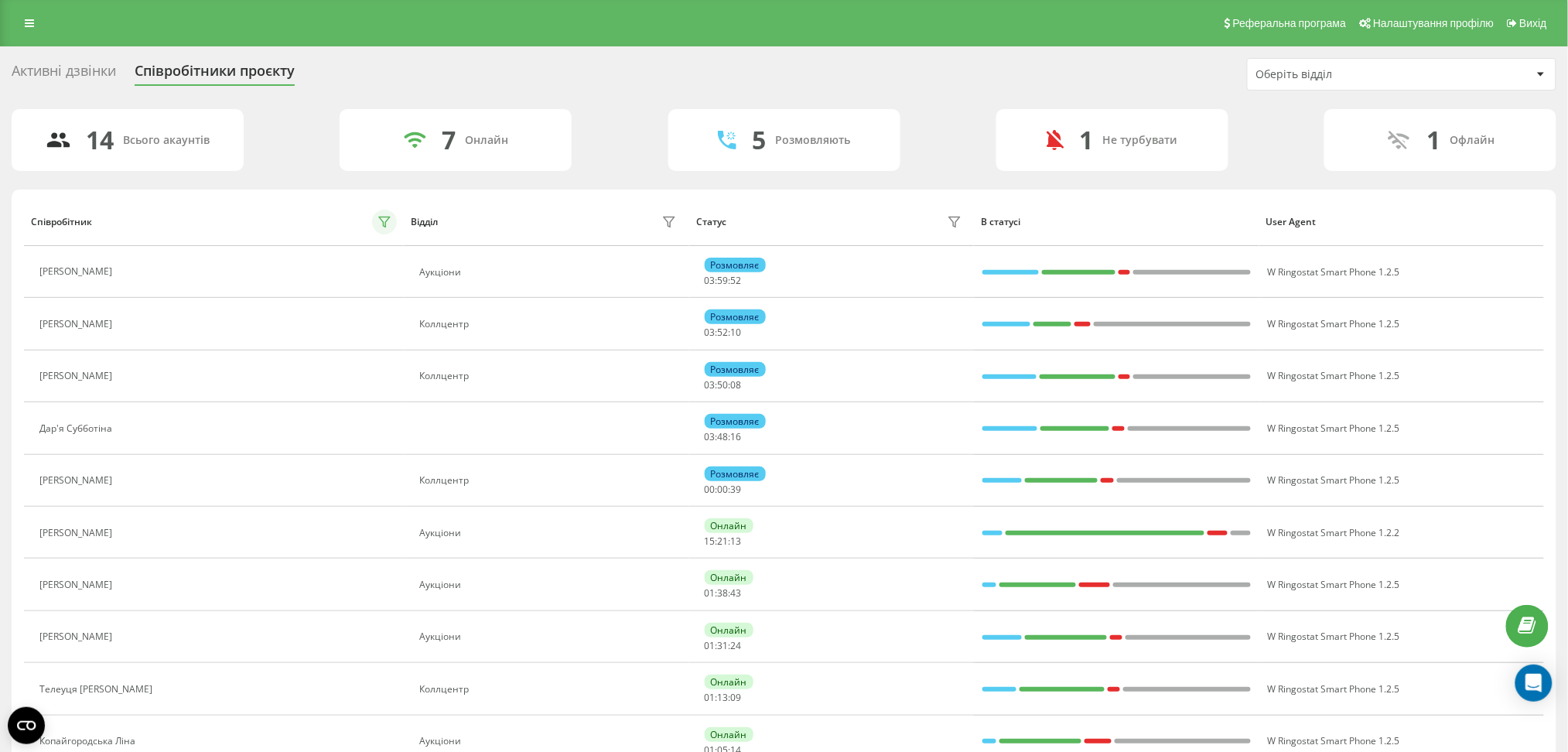
click at [381, 216] on icon at bounding box center [384, 222] width 12 height 12
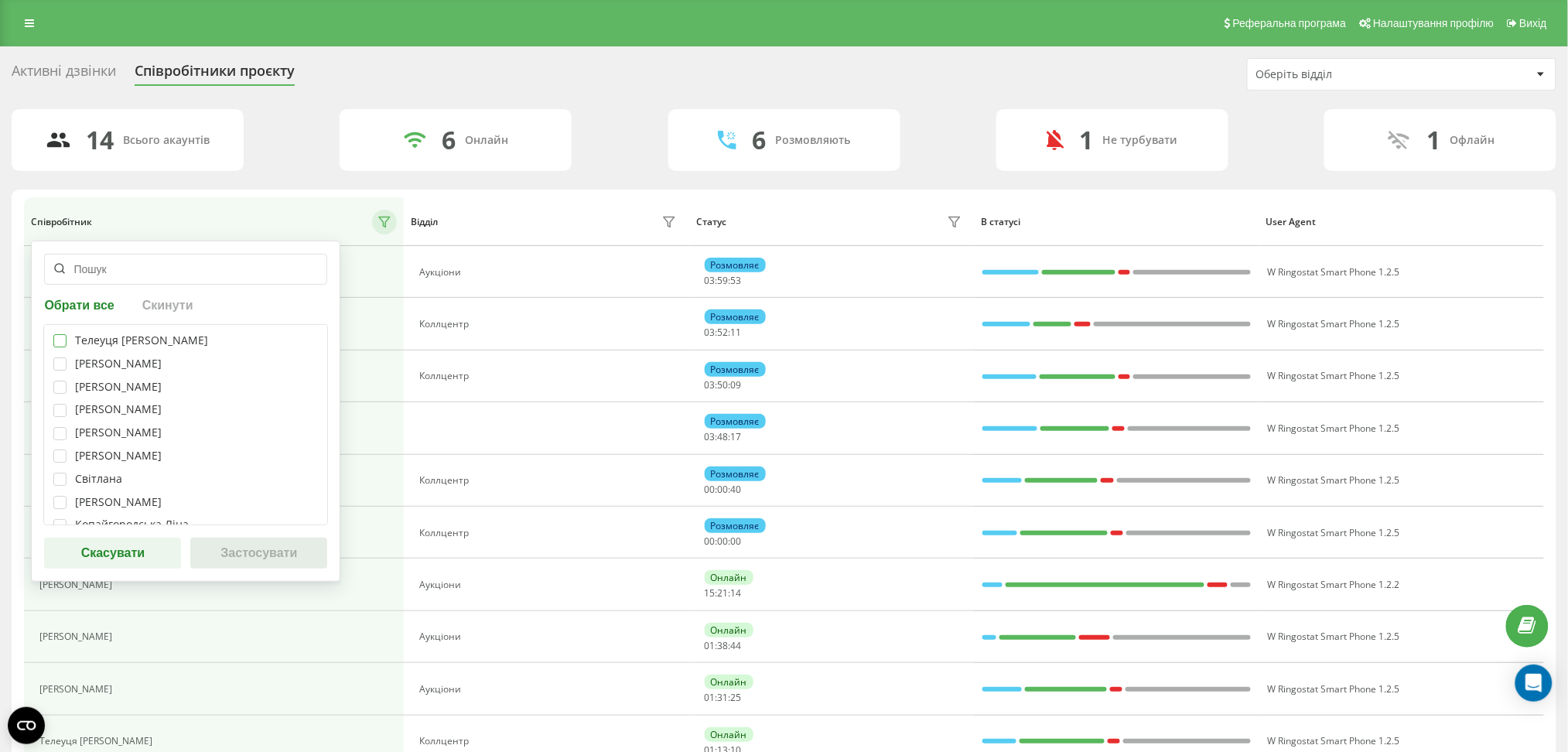
click at [62, 334] on label at bounding box center [60, 334] width 13 height 0
checkbox input "true"
click at [62, 375] on div "Телеуця Марія Кристина Базан Марія Сперкач Ксенія Карамишева Владислава Прохоре…" at bounding box center [185, 425] width 285 height 202
click at [56, 357] on label at bounding box center [60, 357] width 13 height 0
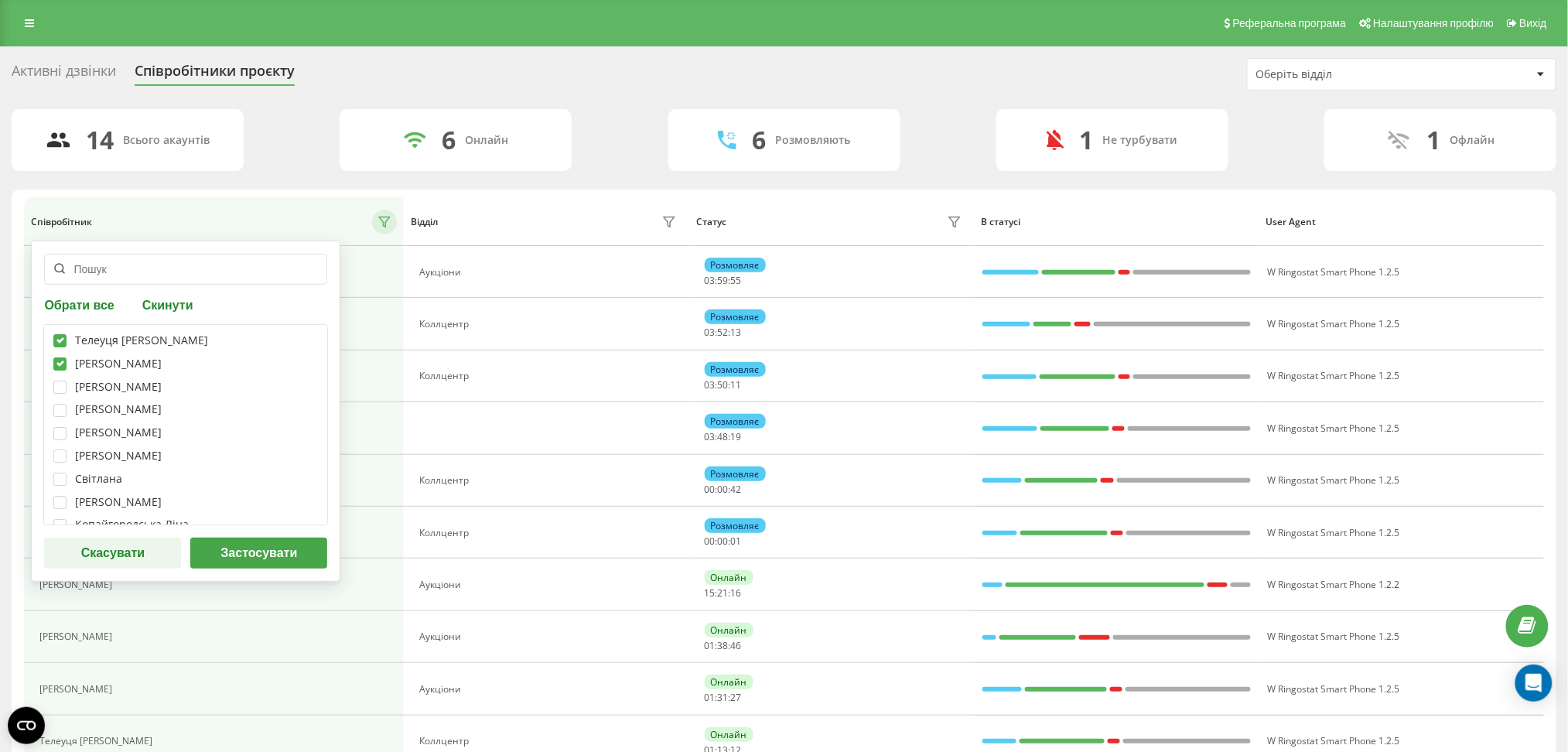
checkbox input "true"
click at [56, 381] on label at bounding box center [60, 381] width 13 height 0
checkbox input "true"
click at [55, 404] on label at bounding box center [60, 404] width 13 height 0
checkbox input "true"
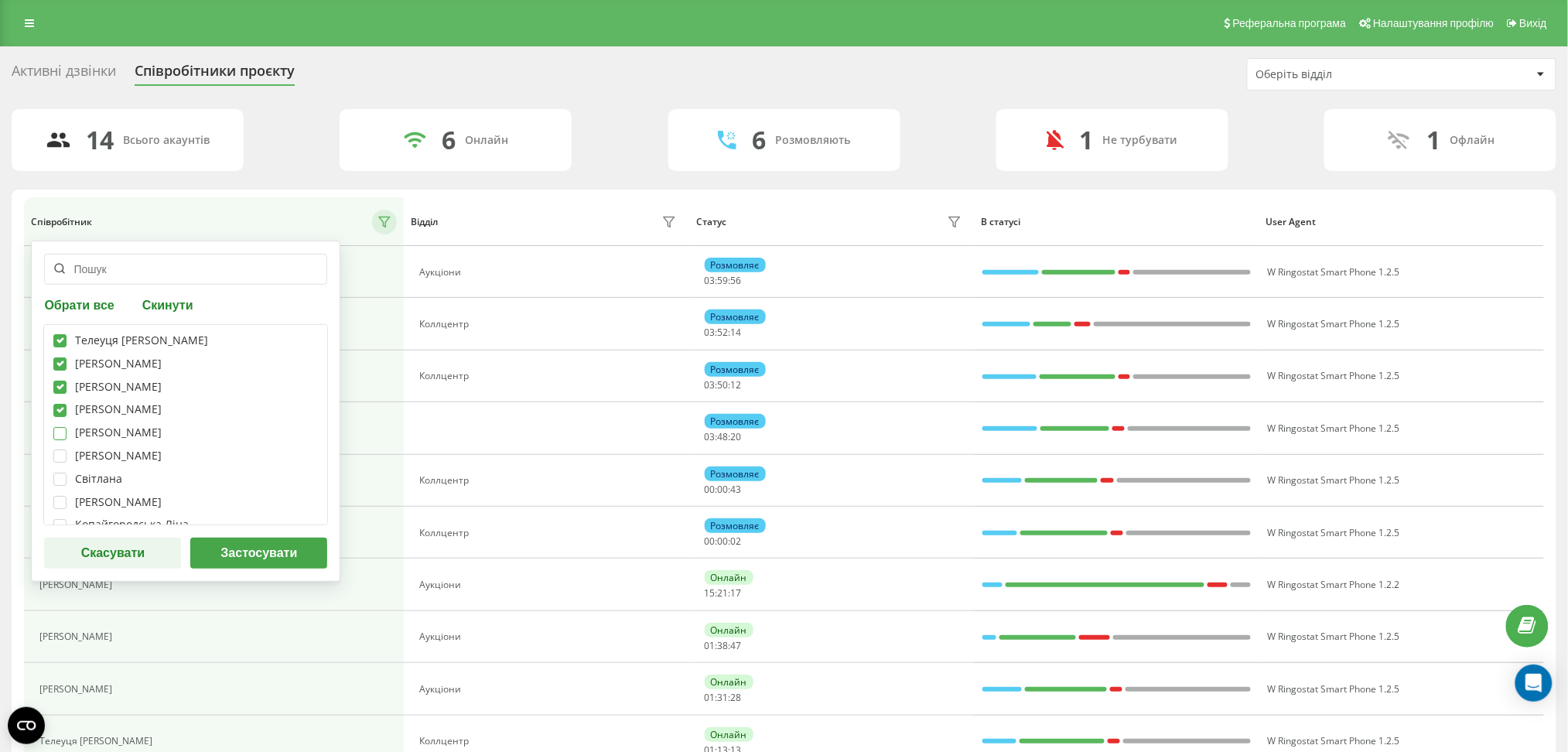
click at [62, 427] on label at bounding box center [60, 427] width 13 height 0
checkbox input "true"
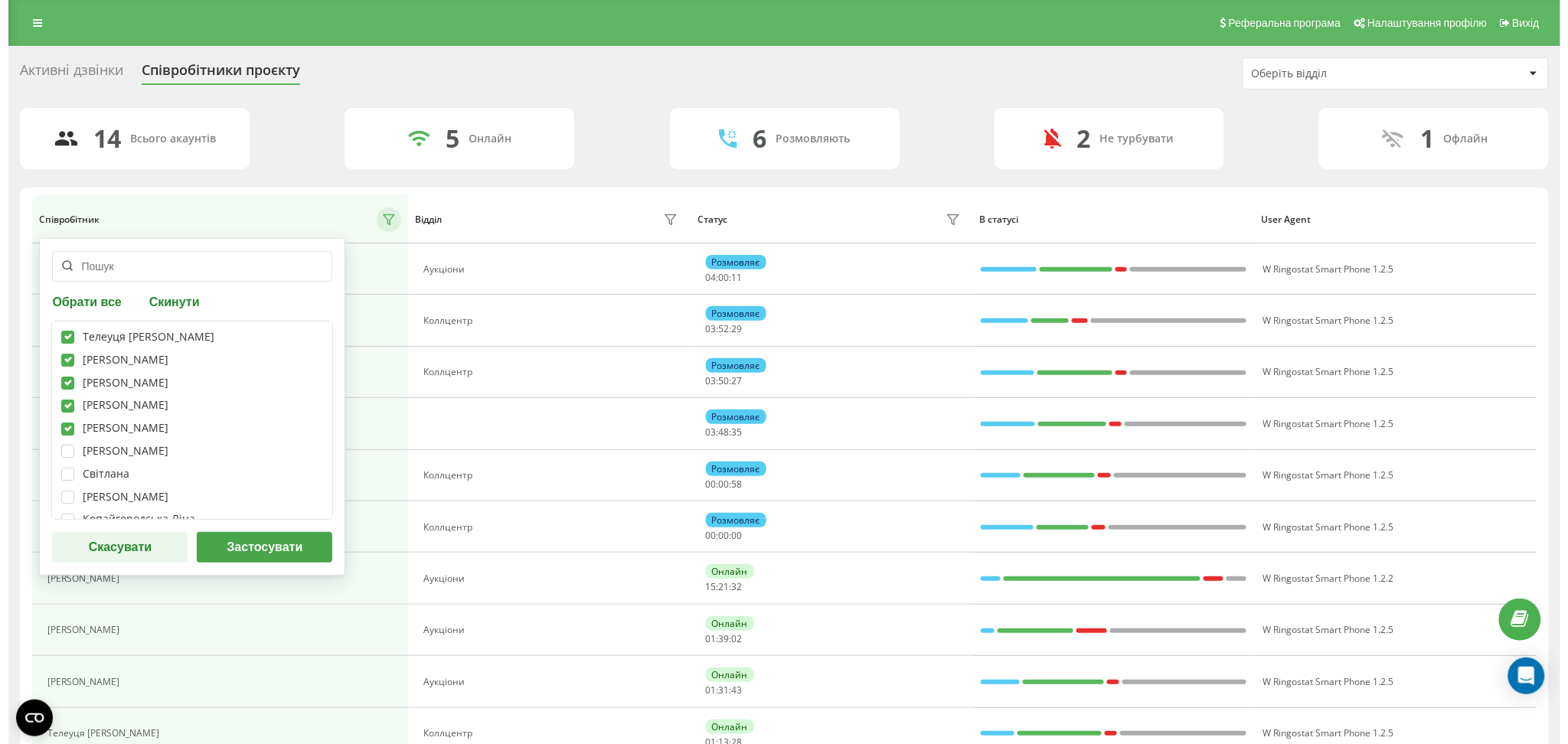
scroll to position [145, 0]
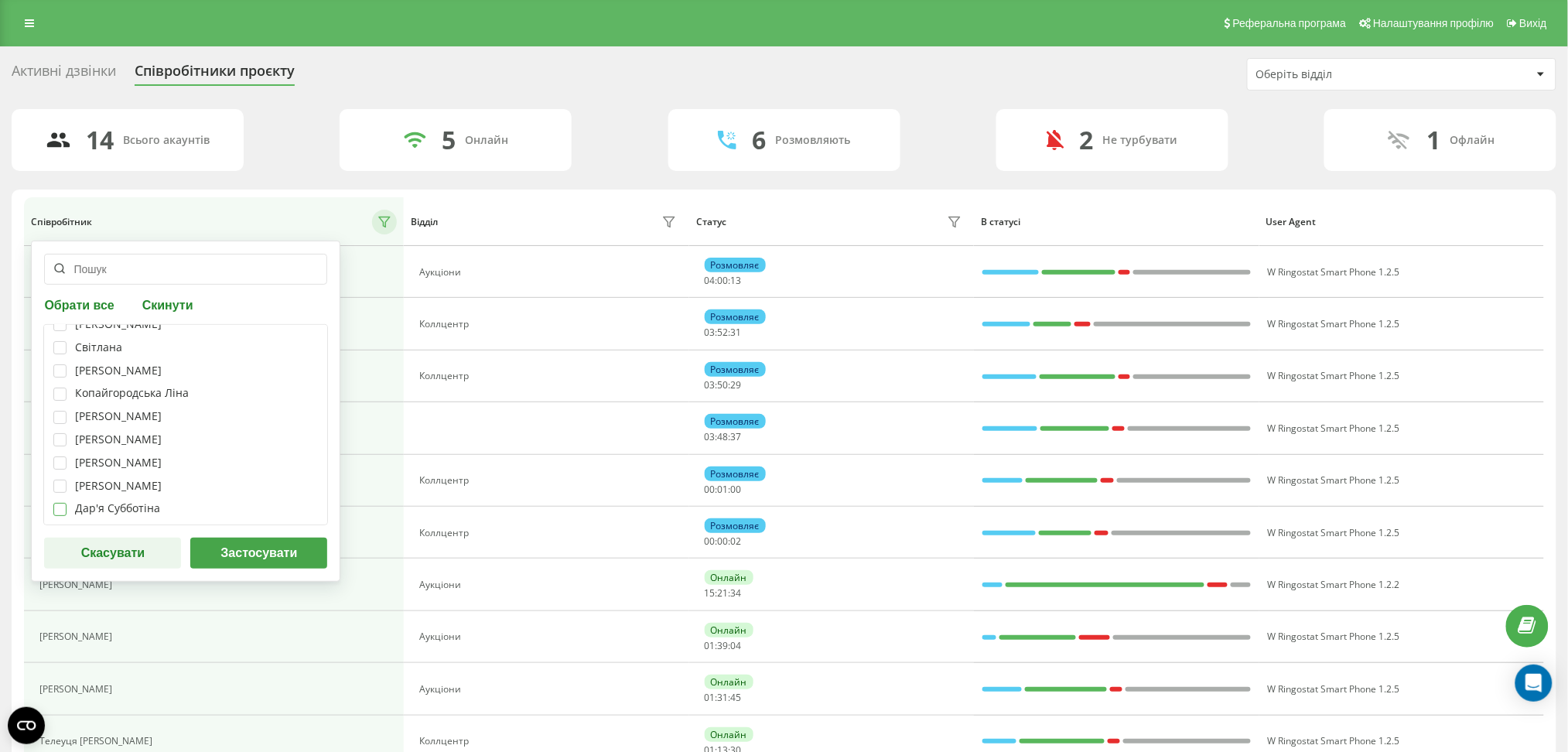
click at [58, 503] on label at bounding box center [60, 503] width 13 height 0
checkbox input "true"
click at [252, 557] on button "Застосувати" at bounding box center [259, 554] width 137 height 31
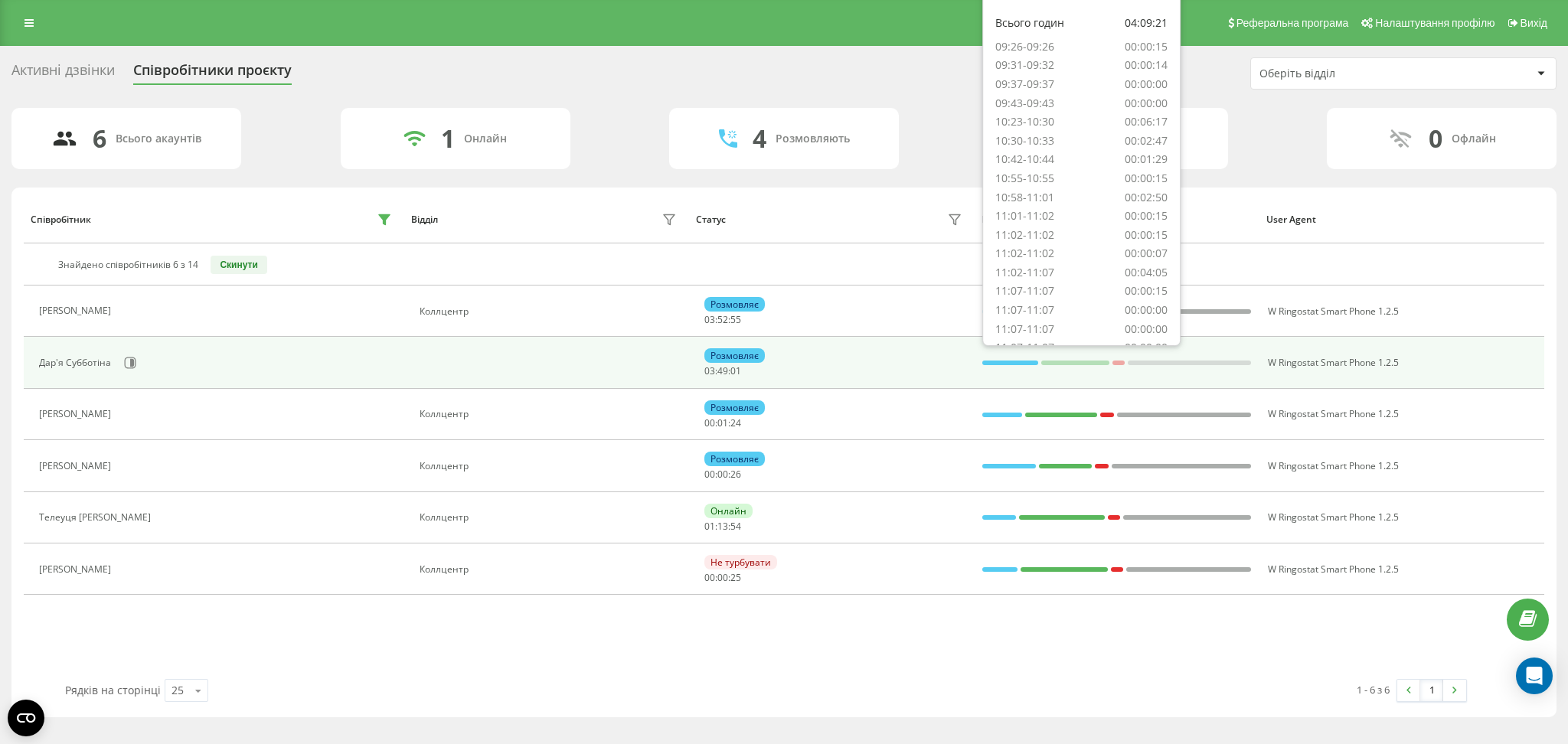
click at [1018, 362] on div at bounding box center [1010, 362] width 55 height 4
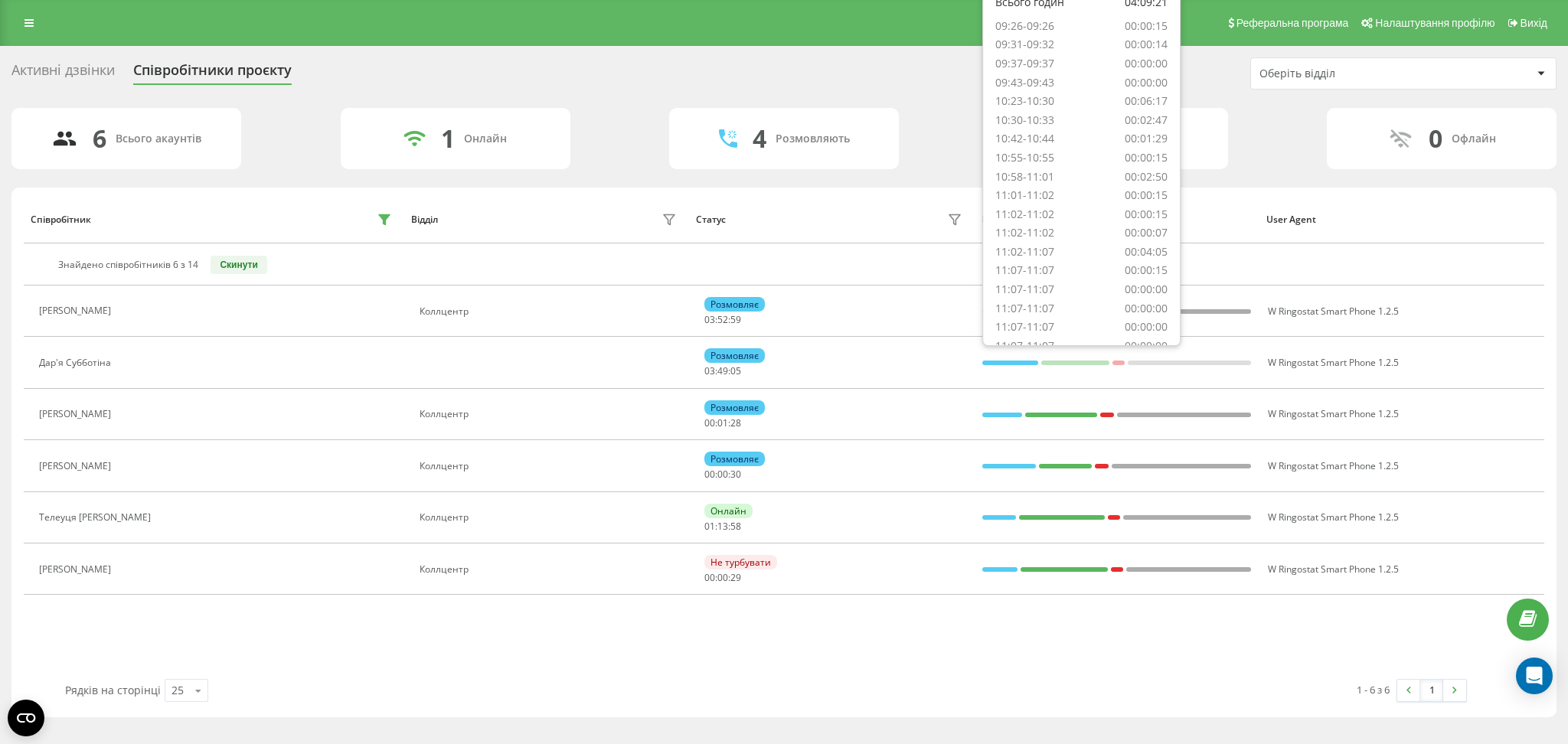
scroll to position [0, 0]
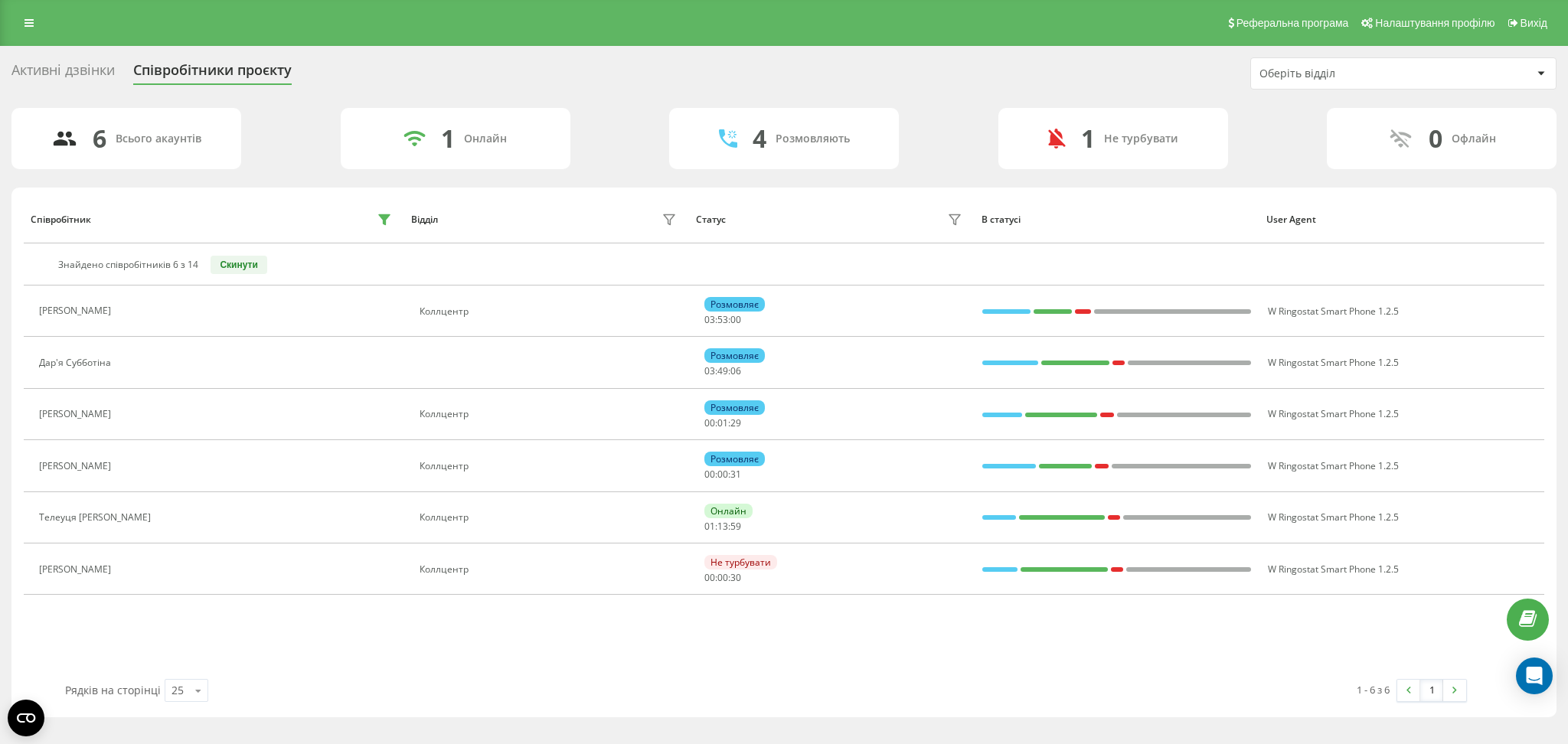
click at [1239, 221] on div "В статусі" at bounding box center [1117, 219] width 271 height 11
click at [460, 649] on div "Співробітник Відділ Статус В статусі User Agent Знайдено співробітників 6 з 14 …" at bounding box center [784, 437] width 1520 height 484
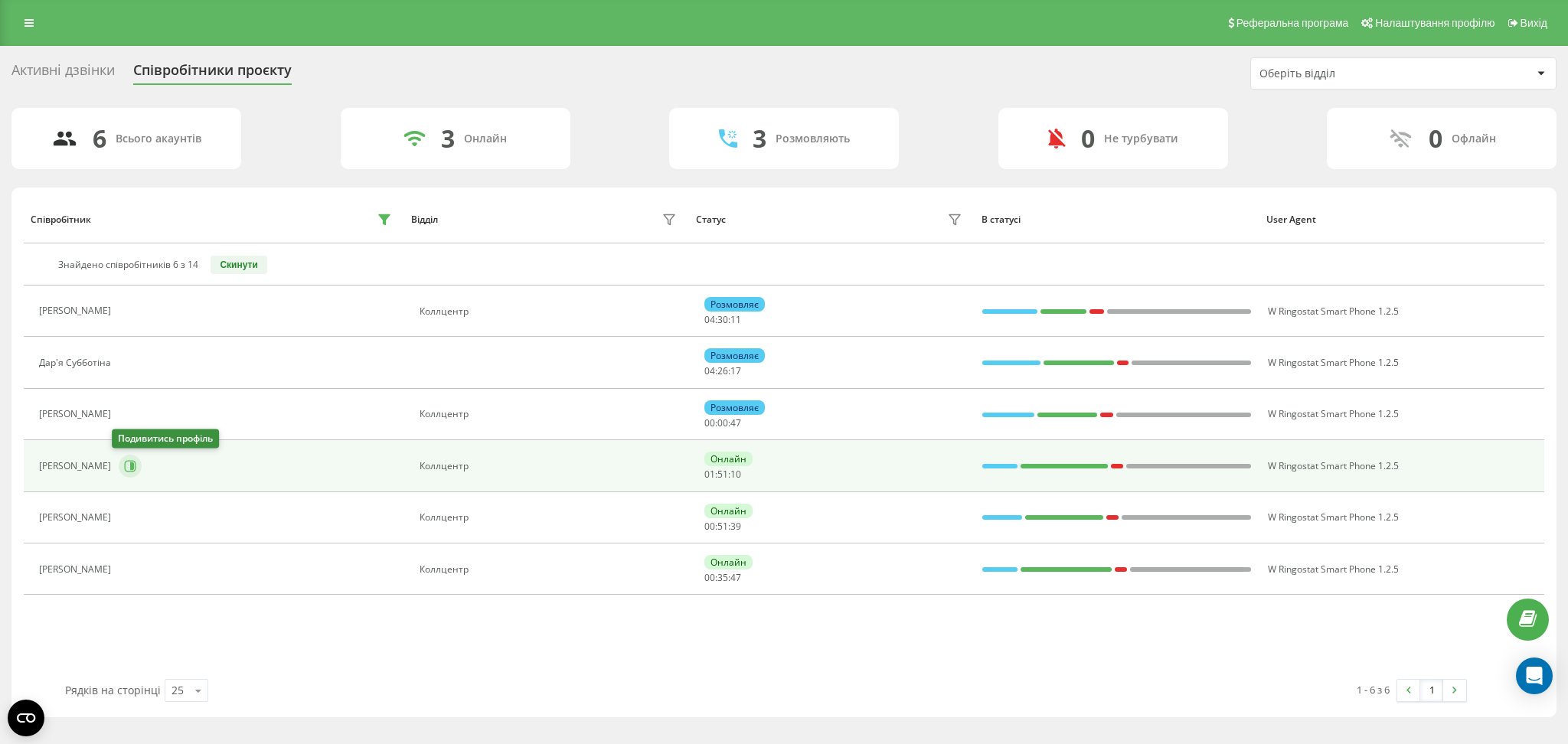
click at [124, 468] on icon at bounding box center [130, 467] width 12 height 12
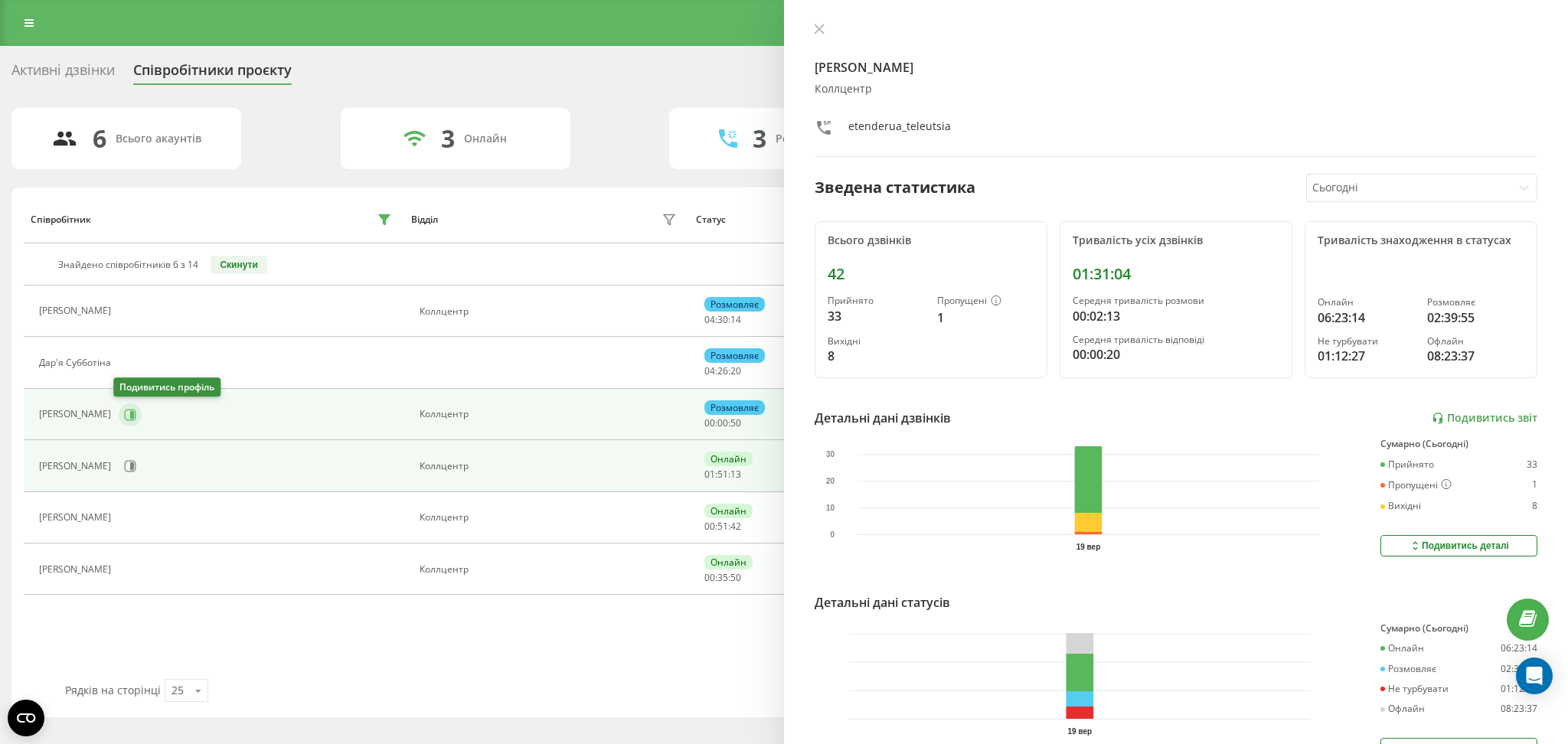
click at [124, 416] on icon at bounding box center [130, 415] width 12 height 12
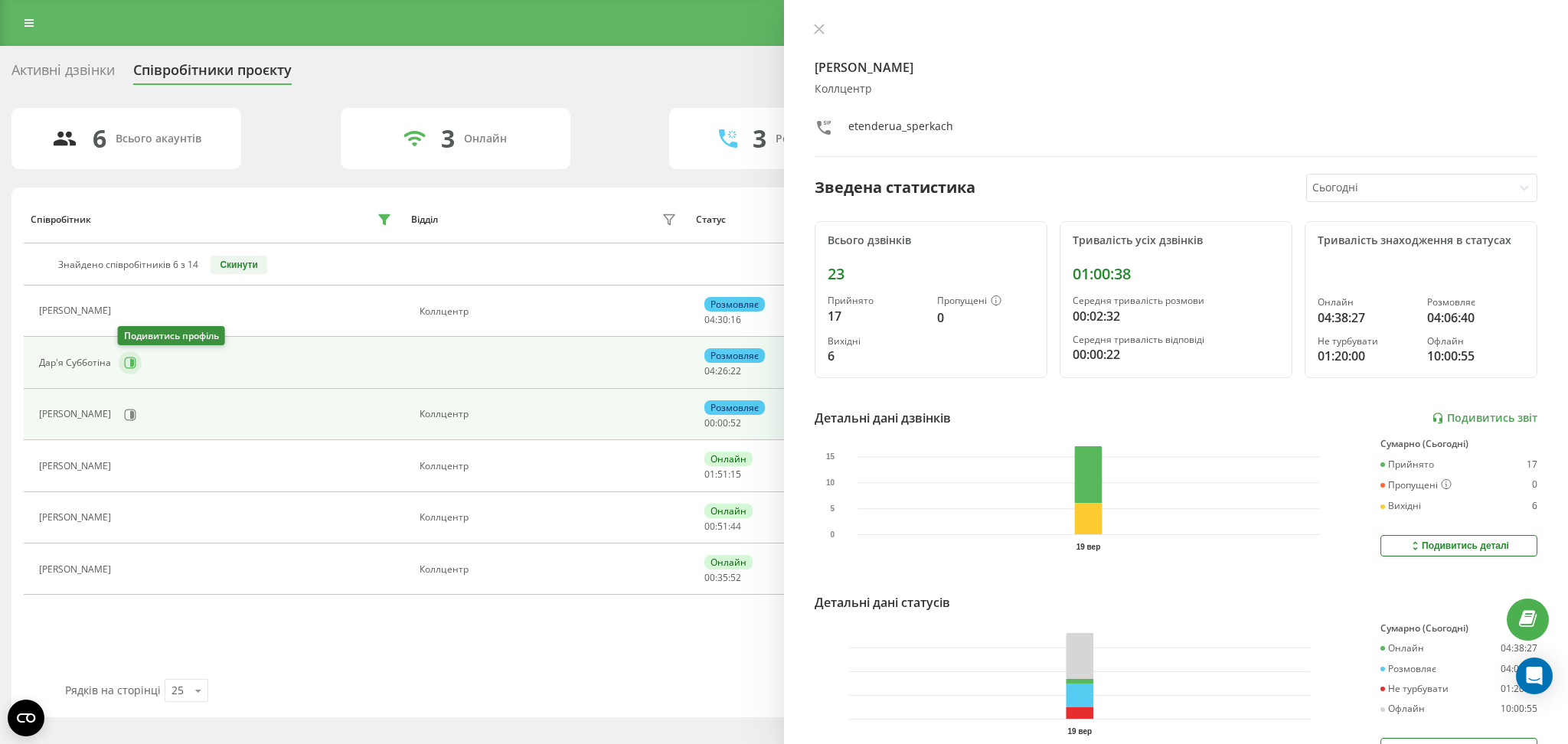
click at [134, 367] on icon at bounding box center [130, 363] width 11 height 11
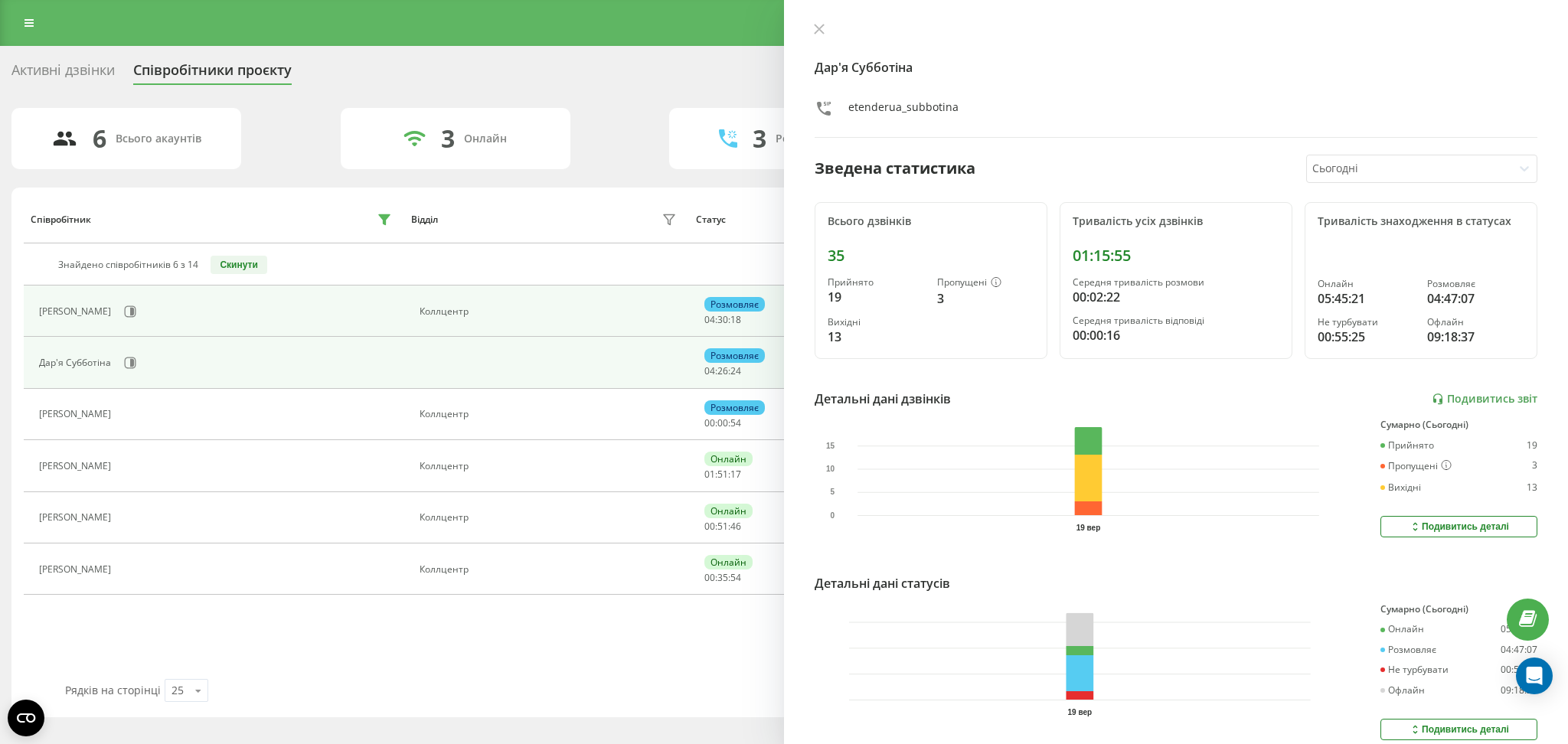
click at [109, 312] on div "Кристина Базан" at bounding box center [77, 312] width 76 height 11
click at [133, 312] on icon at bounding box center [132, 312] width 3 height 8
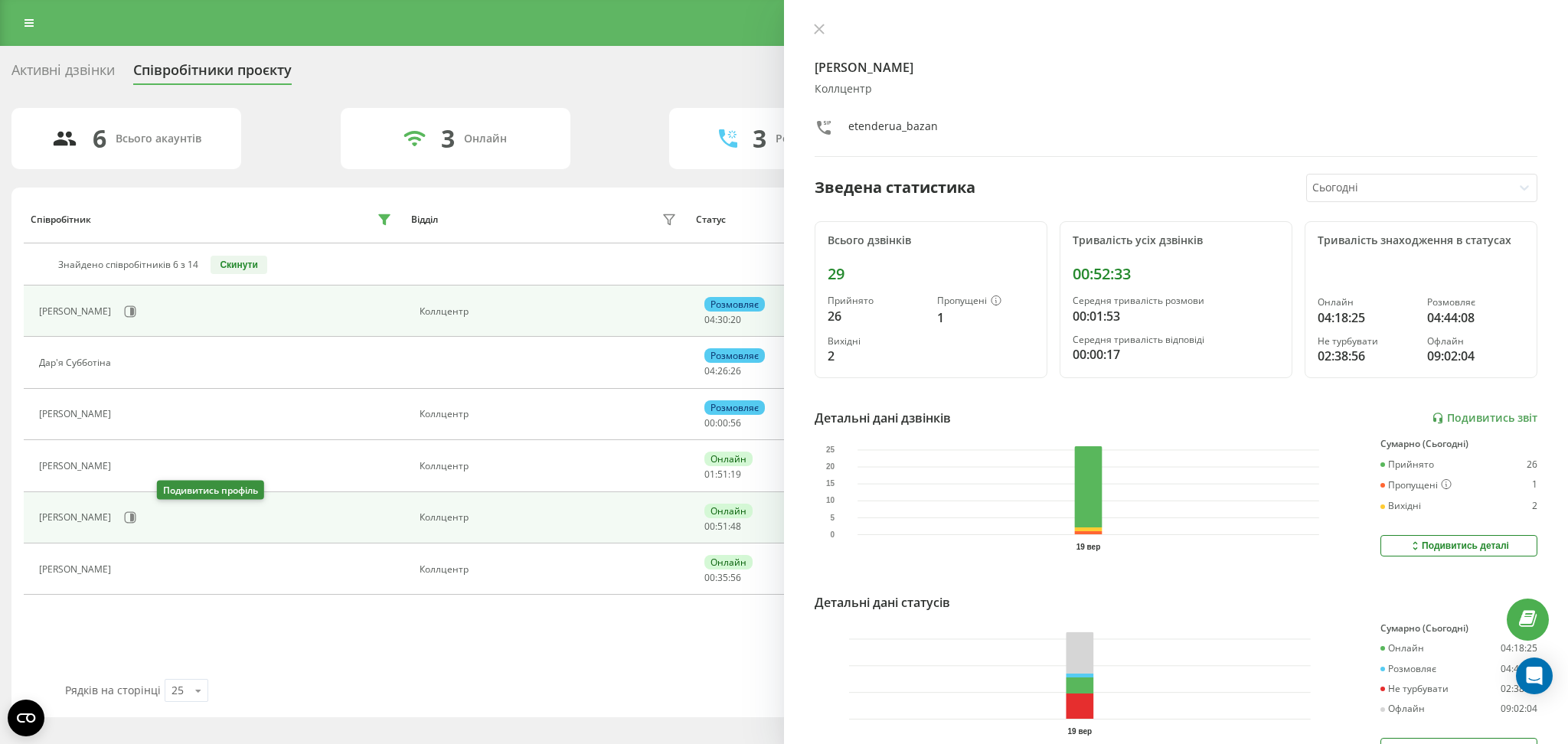
click at [136, 518] on icon at bounding box center [130, 517] width 12 height 12
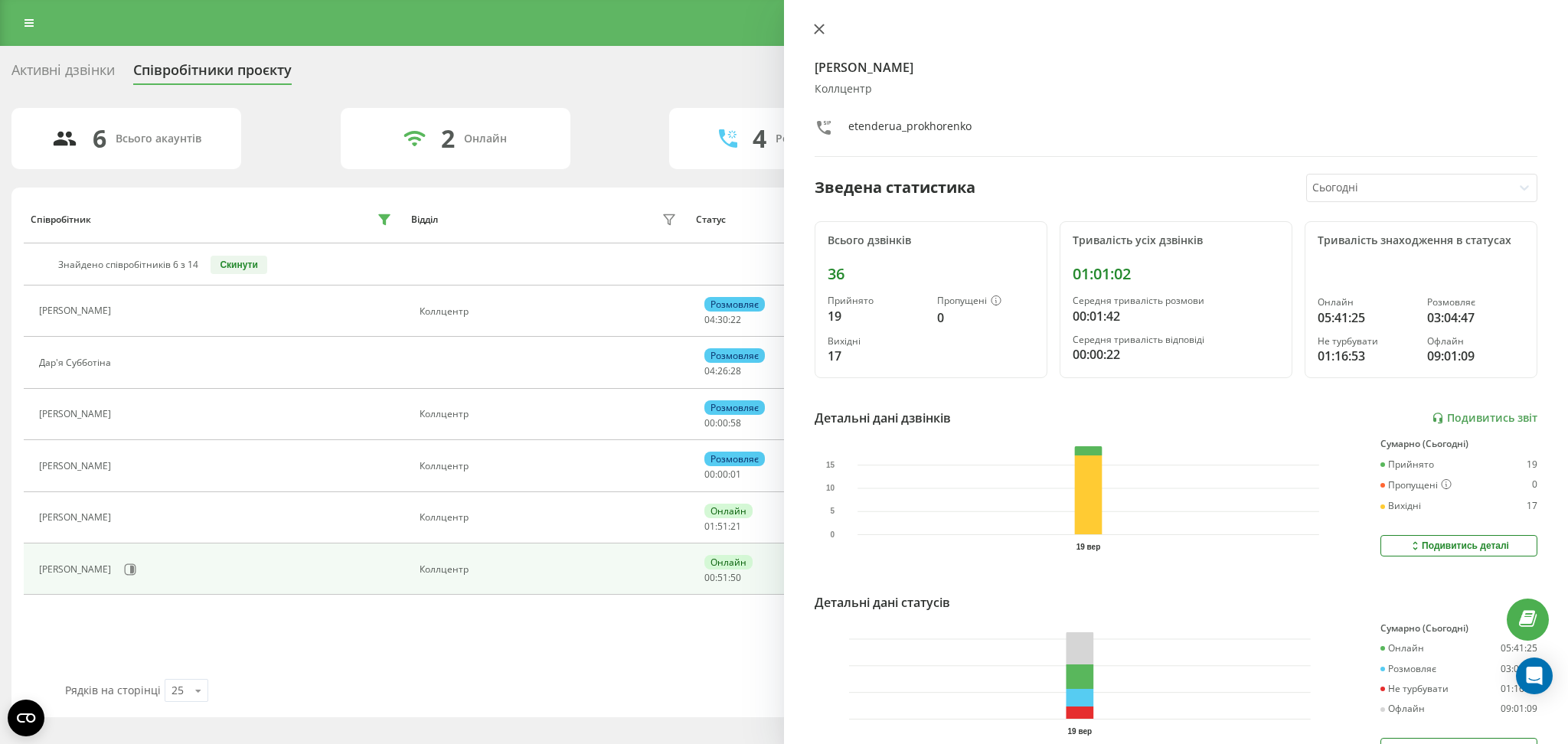
click at [819, 34] on button at bounding box center [818, 30] width 20 height 15
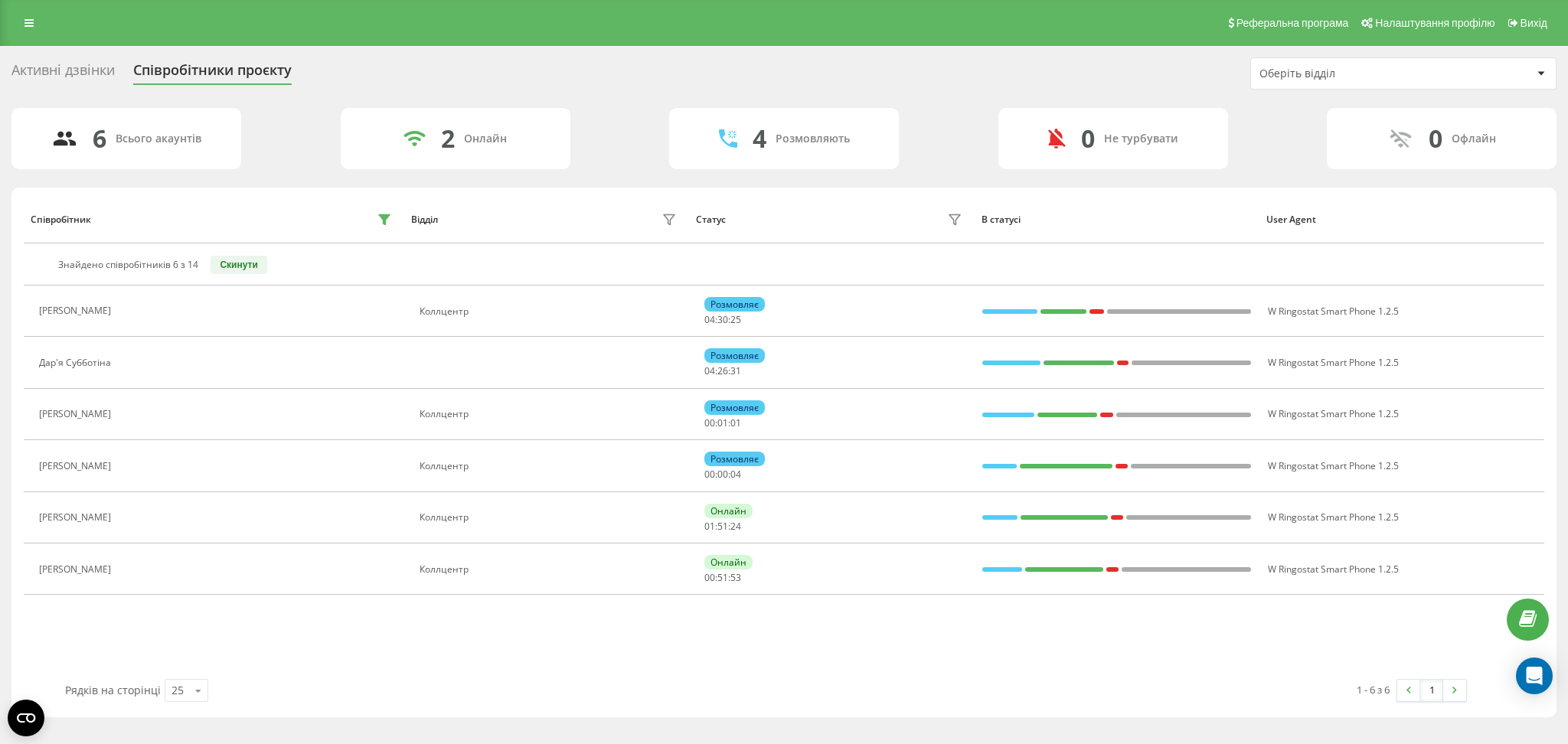
click at [593, 128] on div "6 Всього акаунтів 2 Онлайн 4 Розмовляють 0 Не турбувати 0 Офлайн" at bounding box center [783, 139] width 1545 height 62
click at [544, 67] on div "Активні дзвінки Співробітники проєкту Оберіть відділ" at bounding box center [783, 74] width 1545 height 33
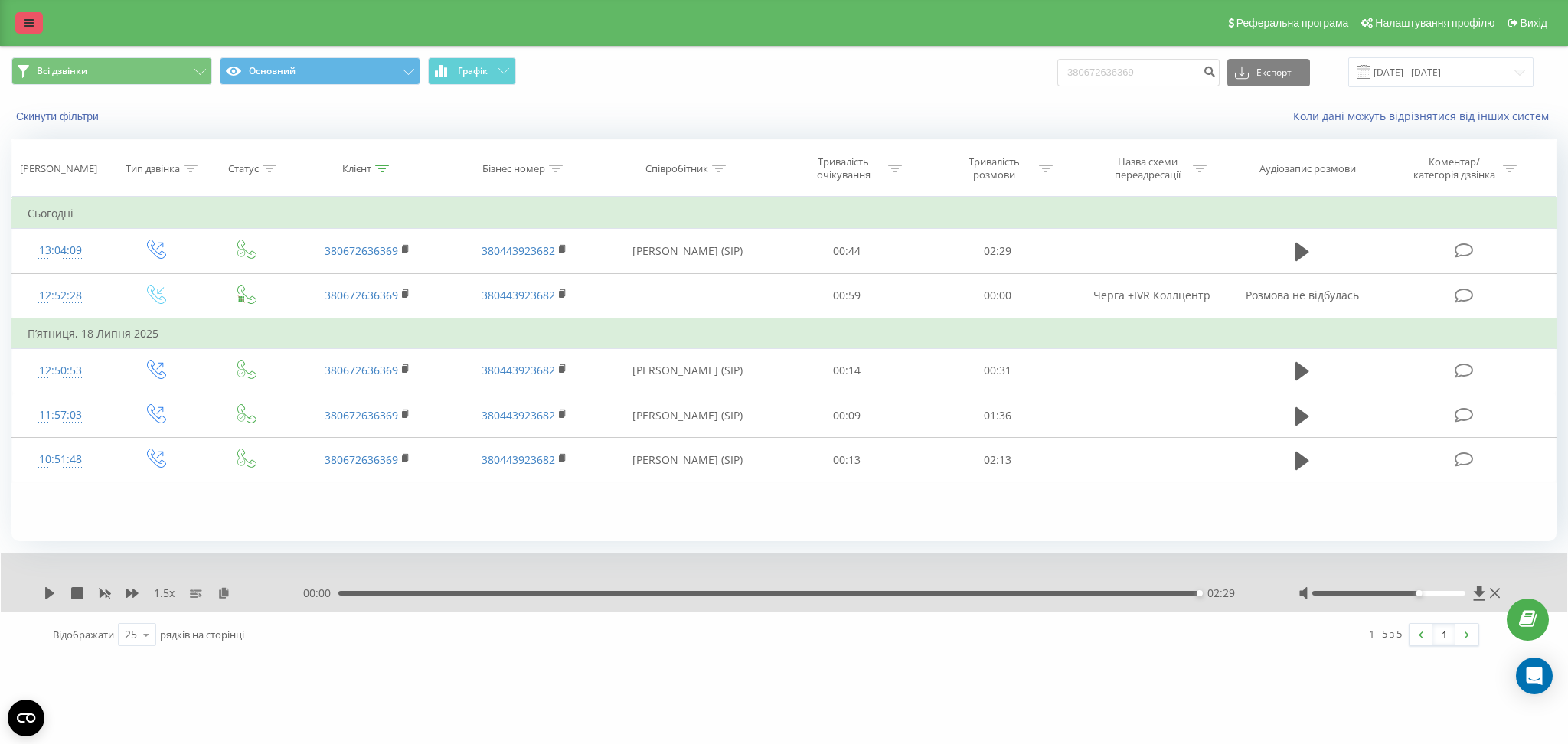
click at [25, 32] on link at bounding box center [29, 22] width 27 height 21
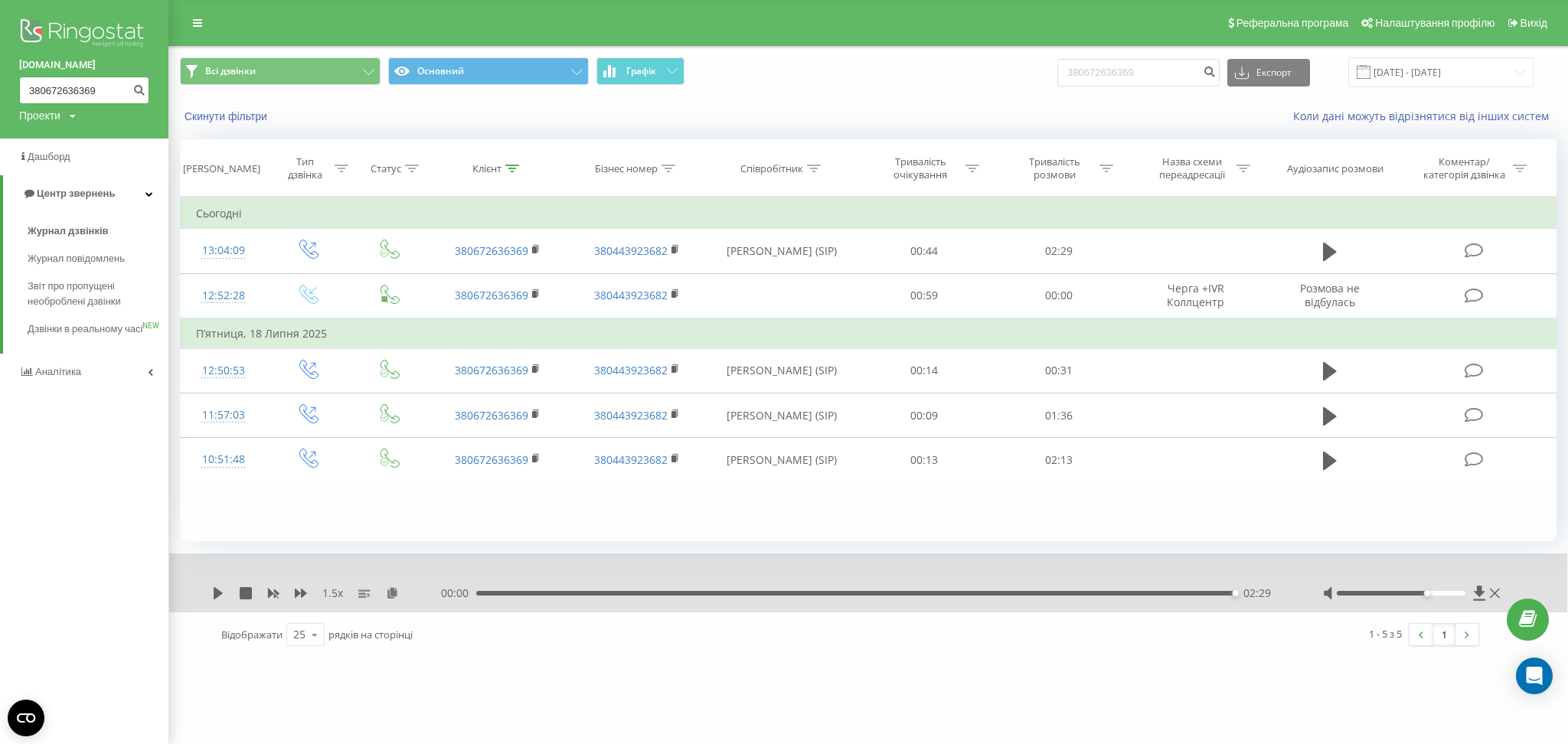
click at [94, 87] on input "380672636369" at bounding box center [84, 90] width 130 height 27
paste input "442710753"
type input "380442710753"
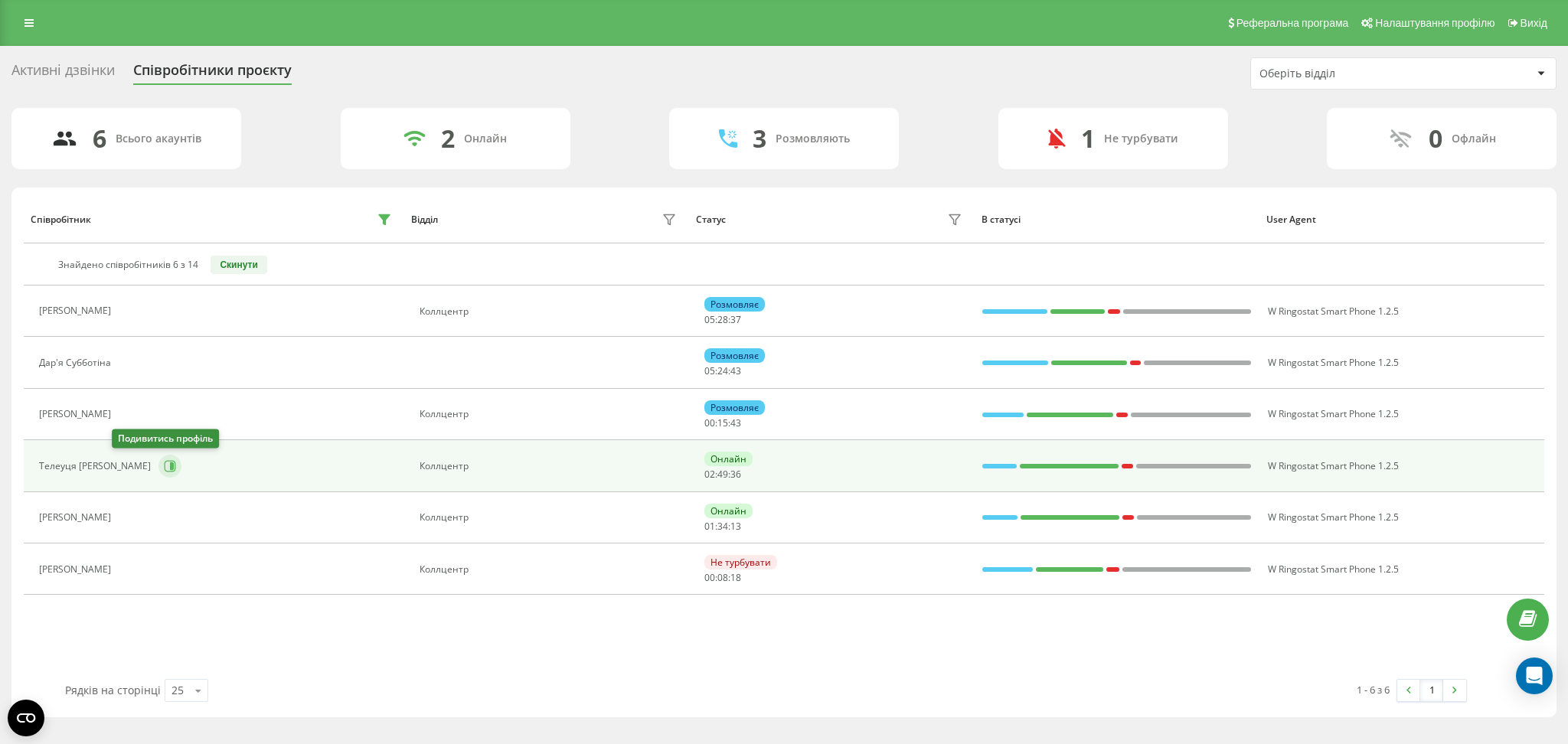
click at [163, 465] on icon at bounding box center [169, 467] width 12 height 12
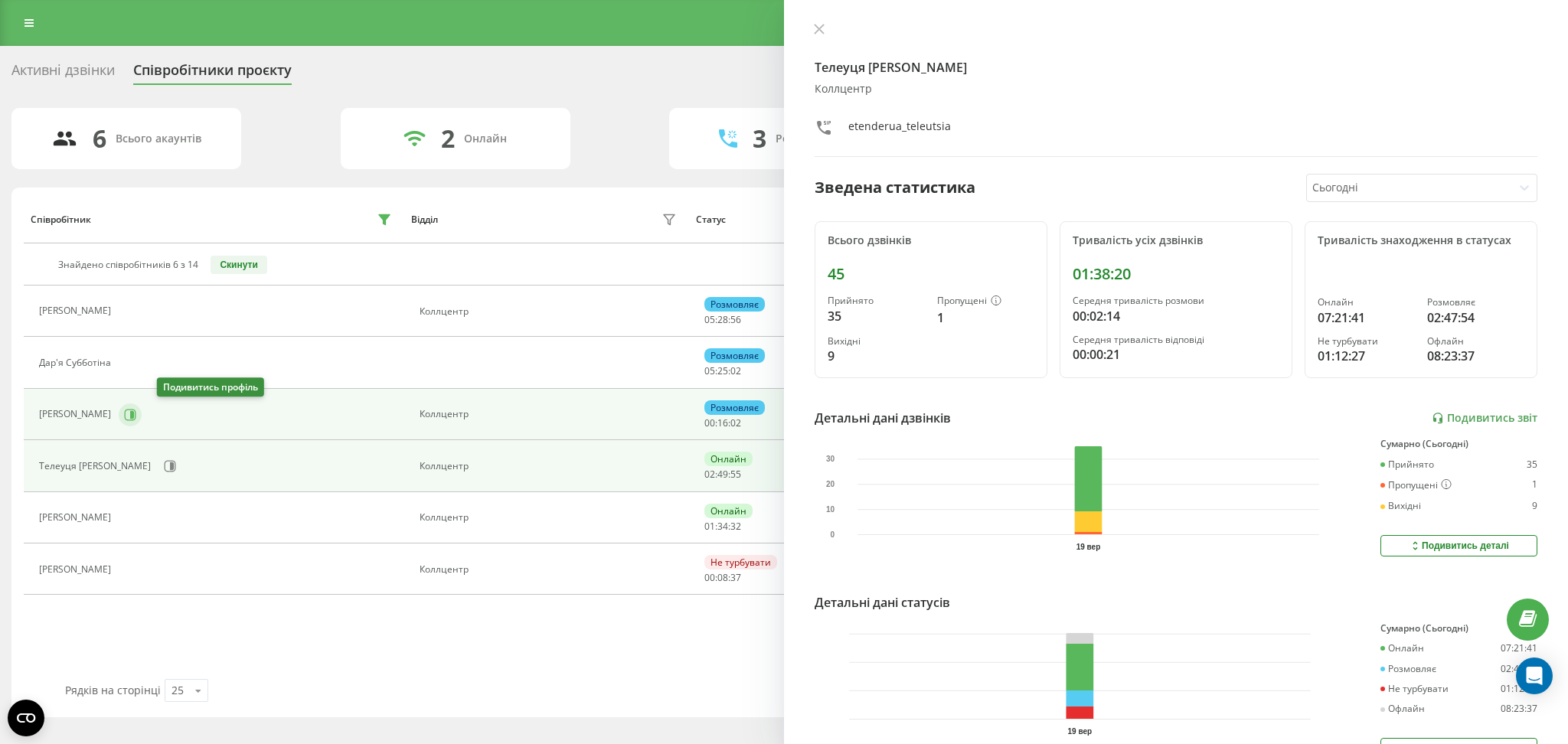
click at [136, 418] on icon at bounding box center [130, 415] width 12 height 12
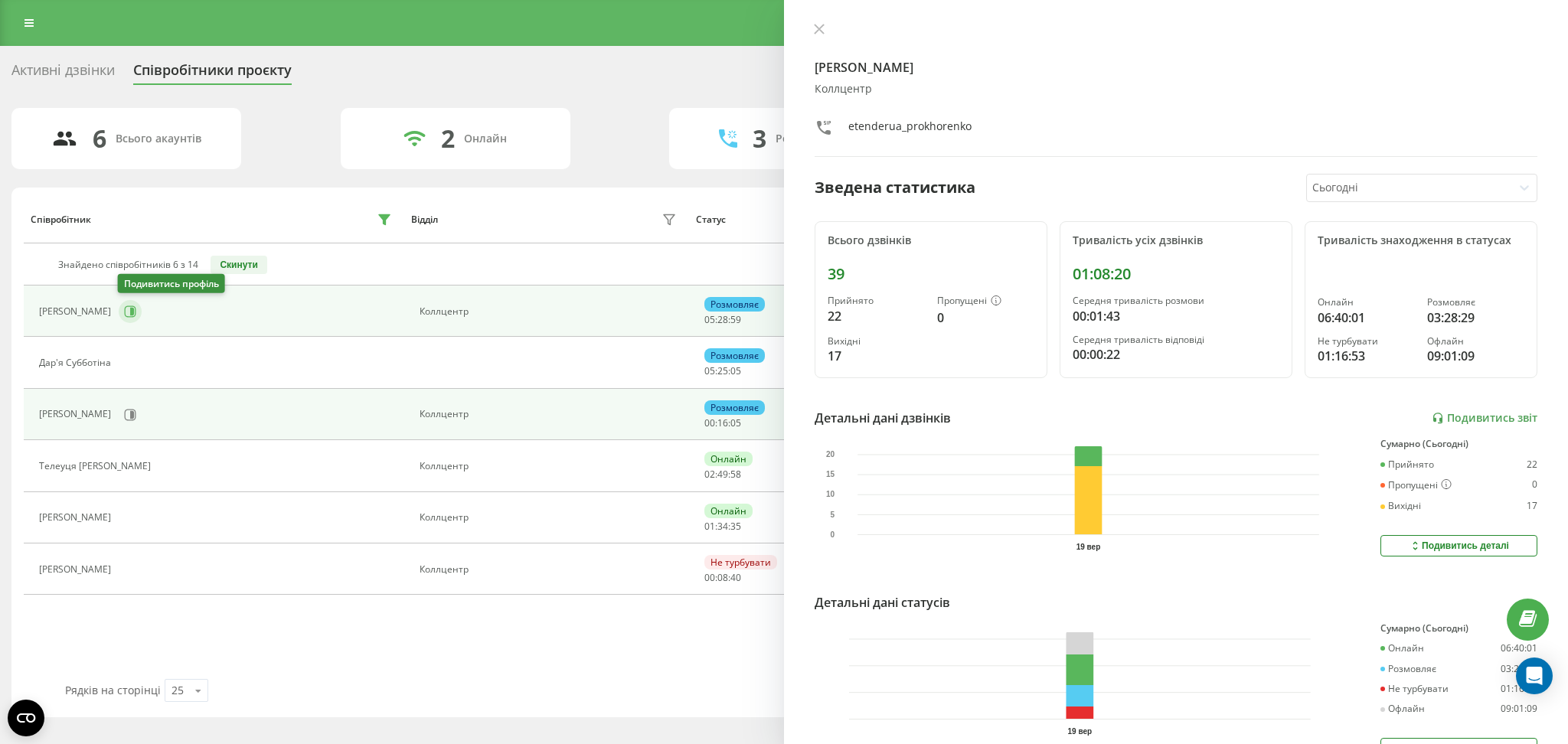
click at [127, 314] on icon at bounding box center [130, 312] width 12 height 12
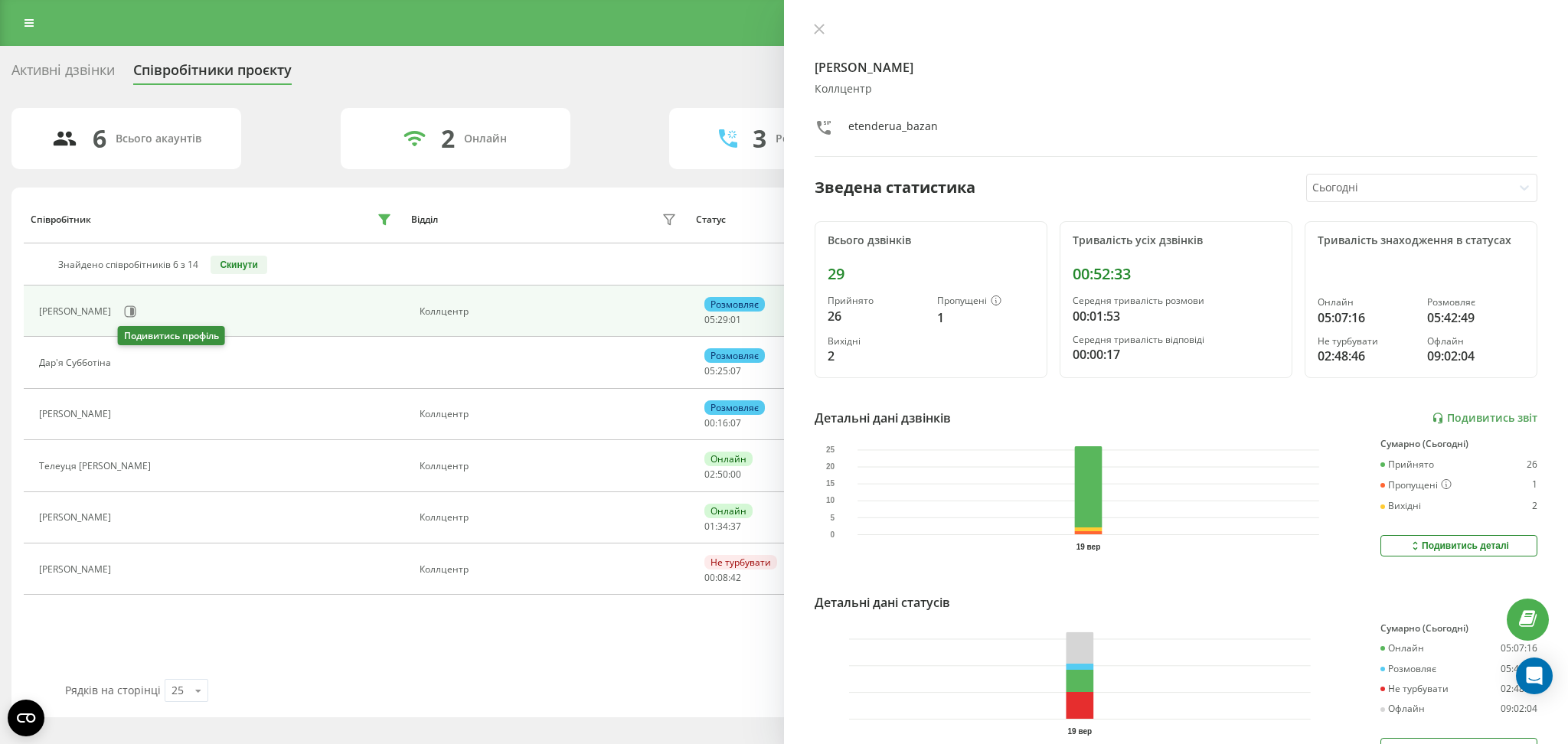
click at [126, 365] on icon at bounding box center [128, 363] width 12 height 12
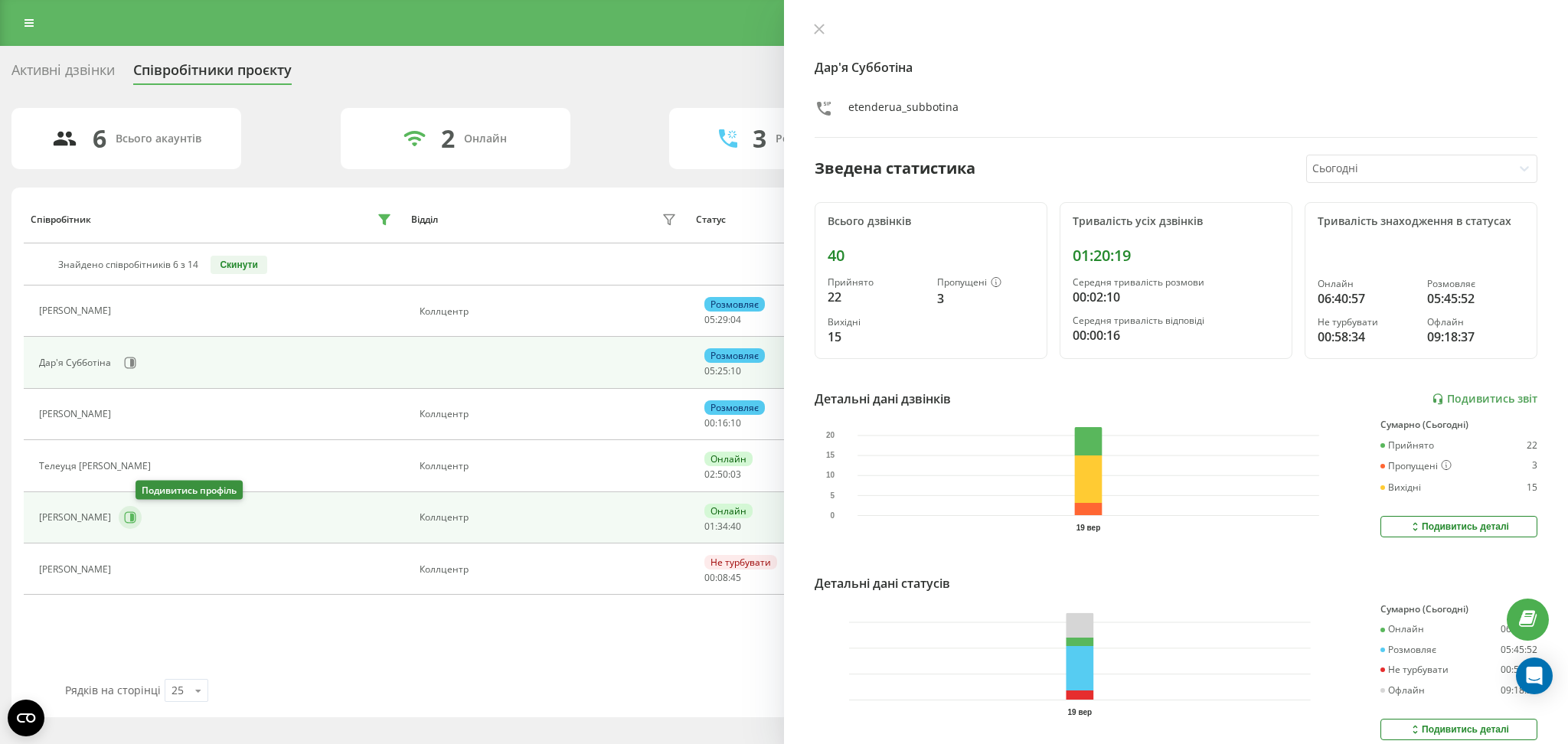
click at [136, 517] on icon at bounding box center [130, 517] width 12 height 12
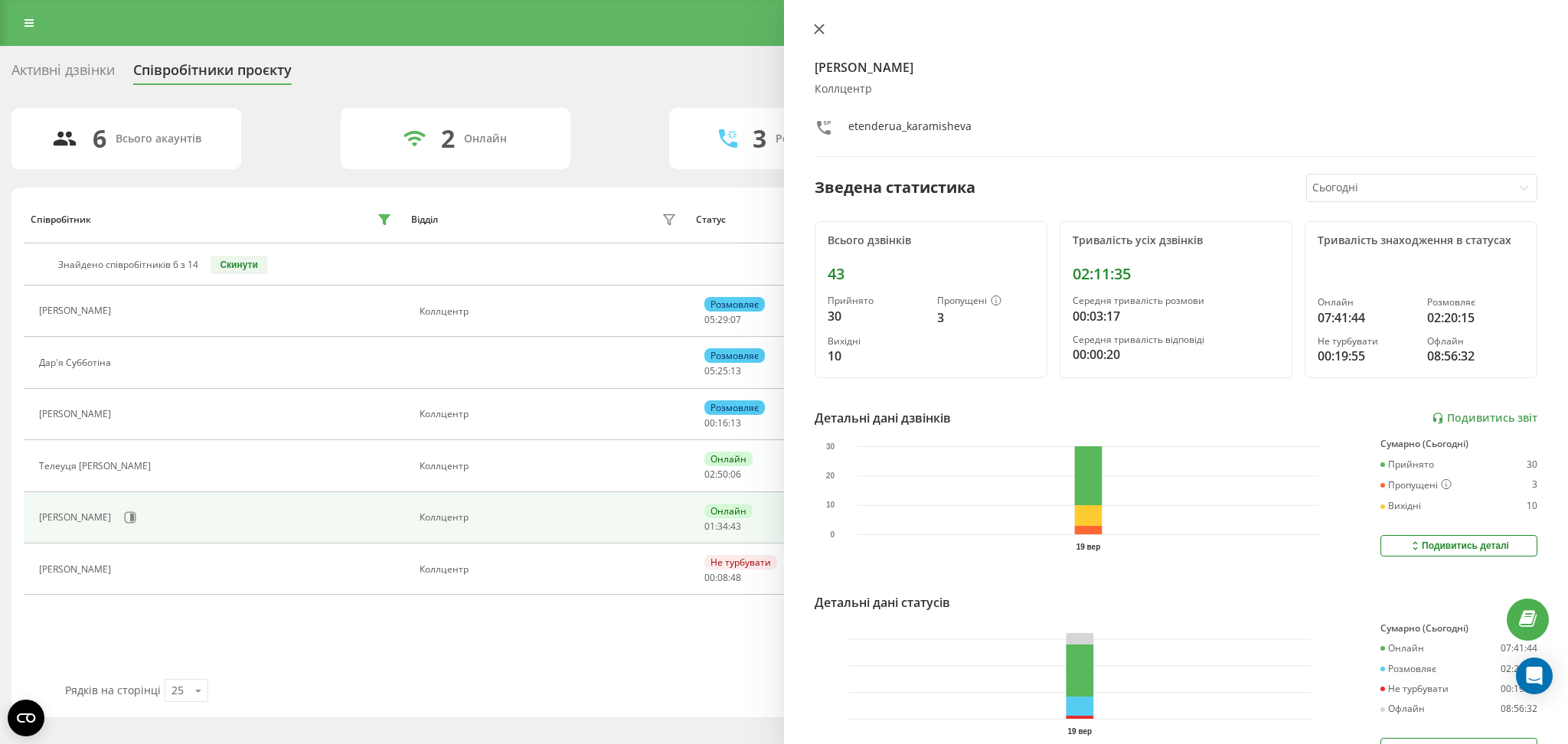
click at [815, 26] on icon at bounding box center [819, 29] width 11 height 11
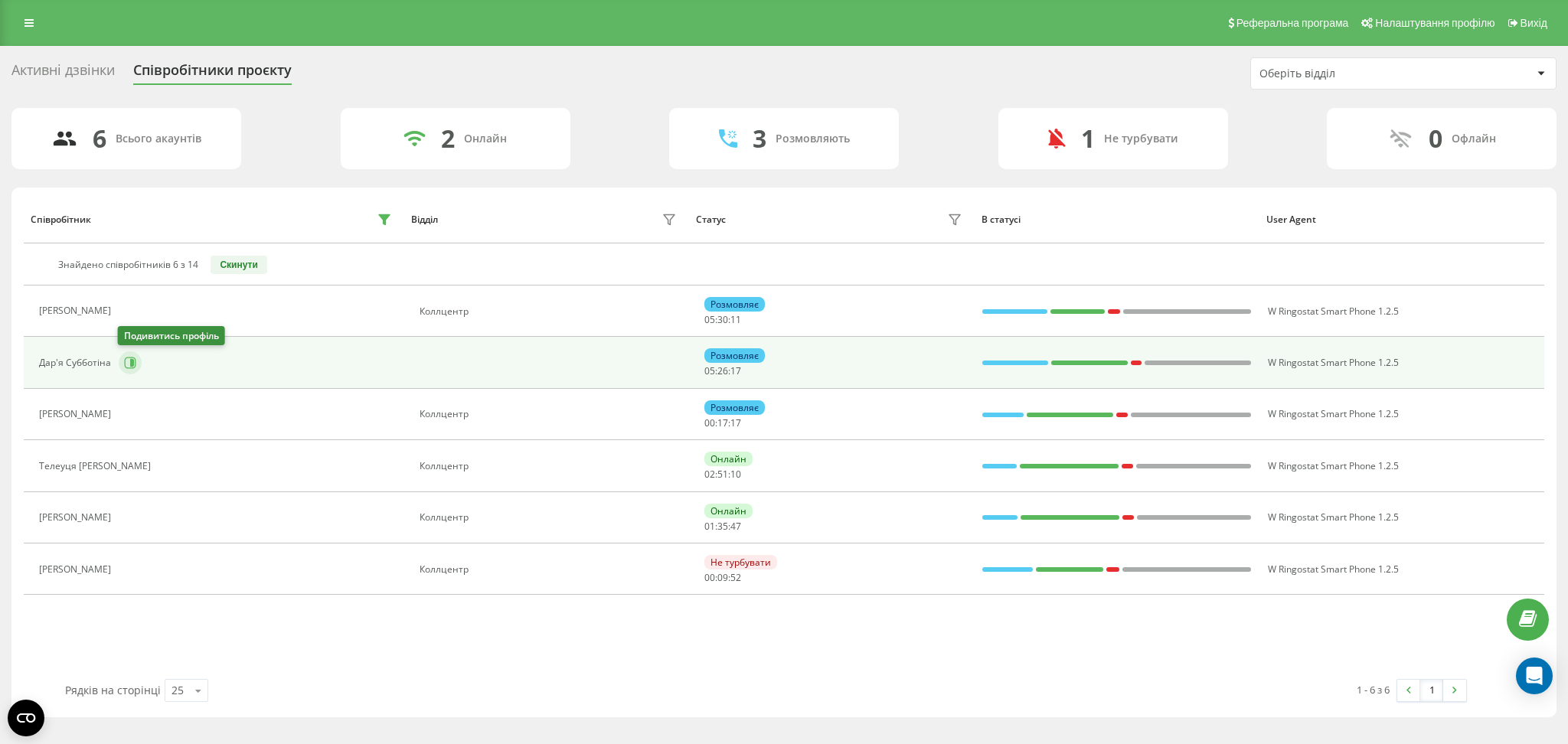
click at [124, 359] on icon at bounding box center [130, 363] width 12 height 12
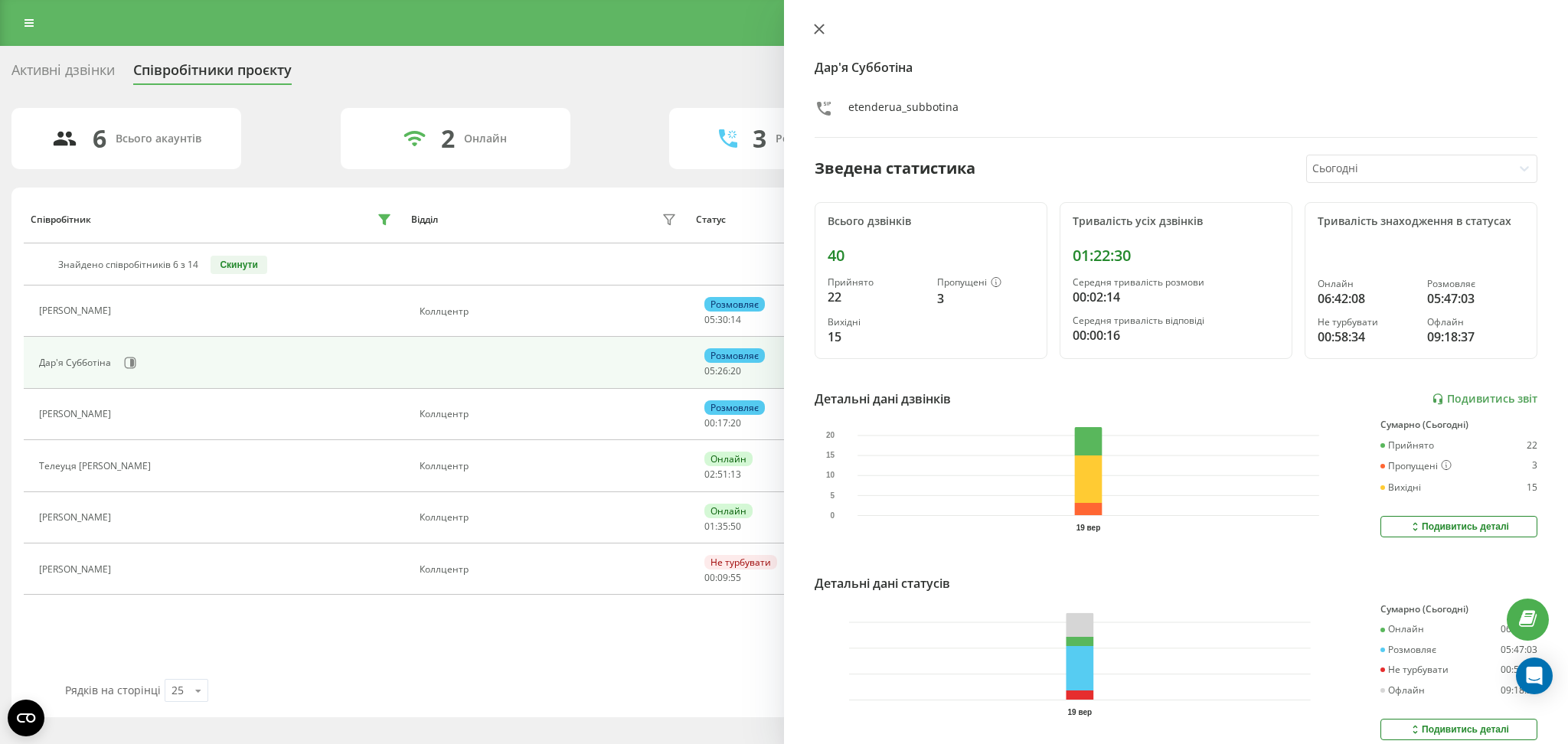
click at [814, 31] on icon at bounding box center [819, 29] width 11 height 11
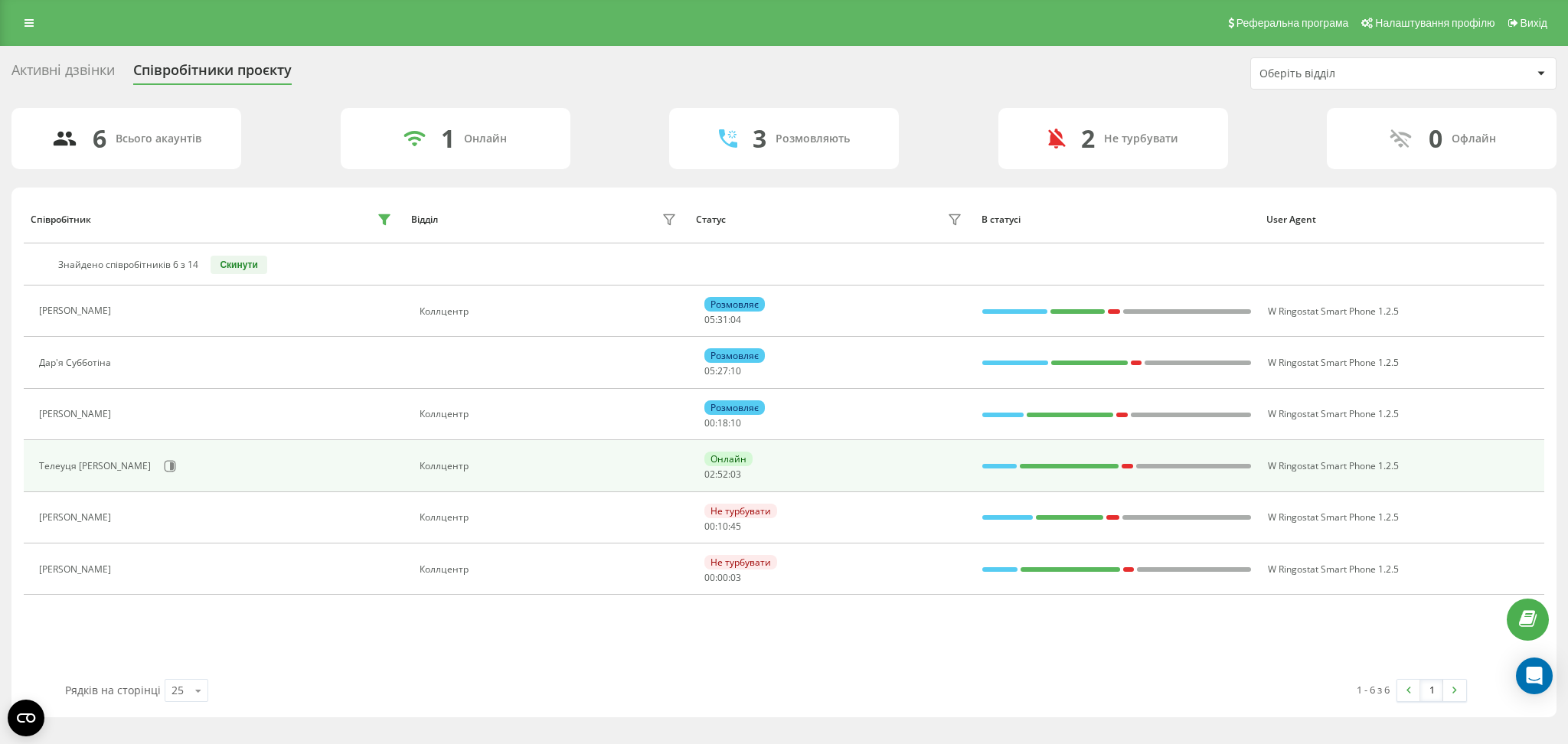
click at [739, 475] on span "03" at bounding box center [735, 474] width 11 height 13
